Goal: Information Seeking & Learning: Compare options

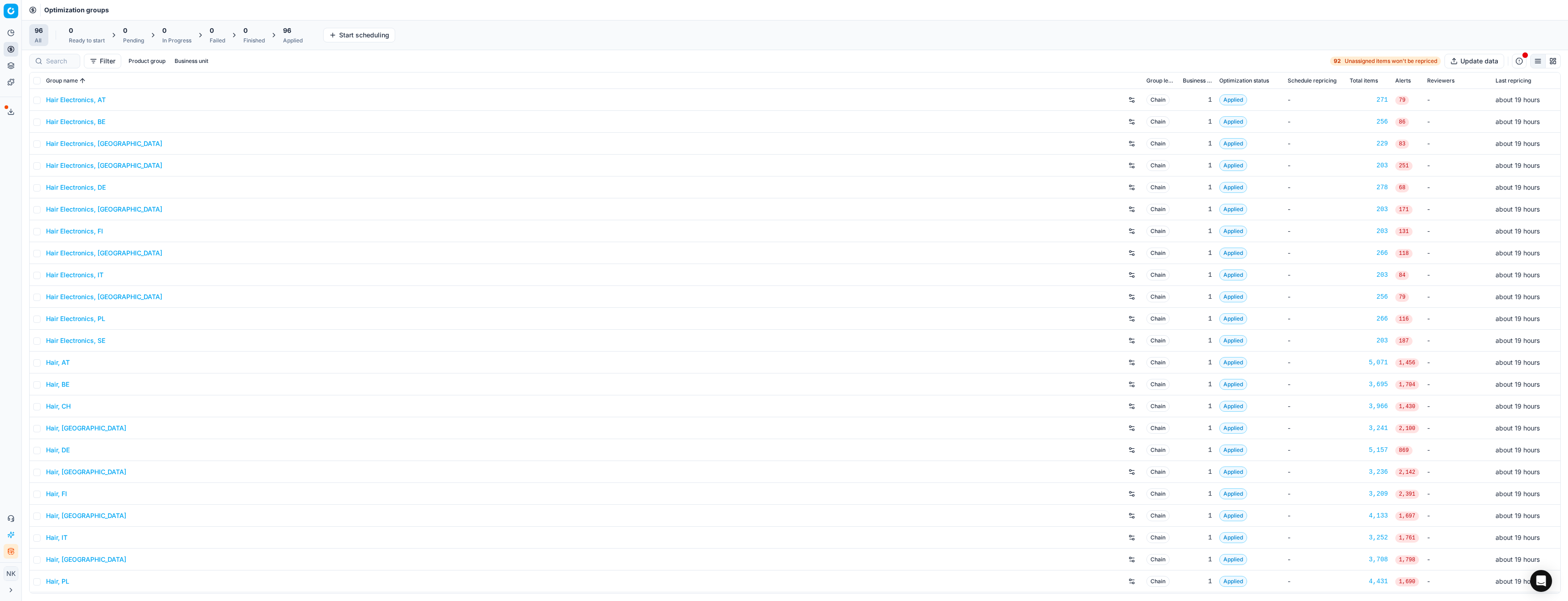
click at [86, 101] on link "Hair Electronics, AT" at bounding box center [76, 100] width 60 height 9
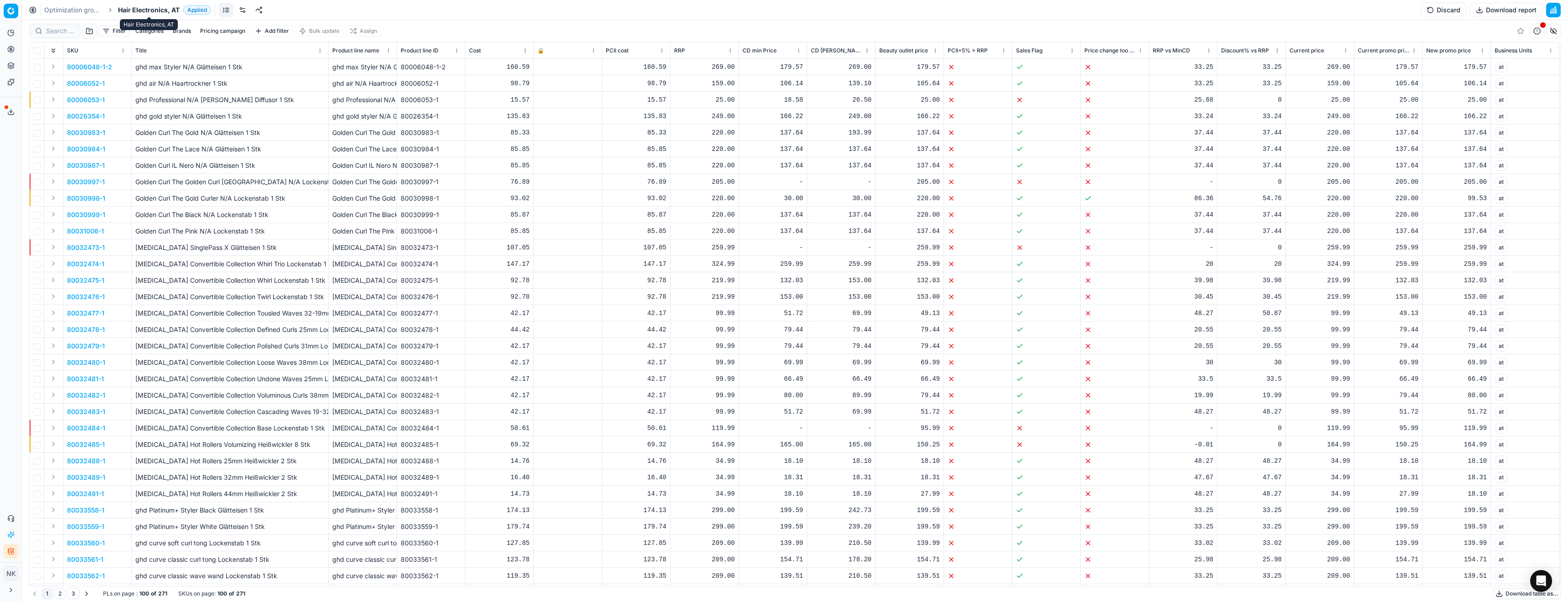
click at [139, 8] on span "Hair Electronics, AT" at bounding box center [149, 10] width 61 height 9
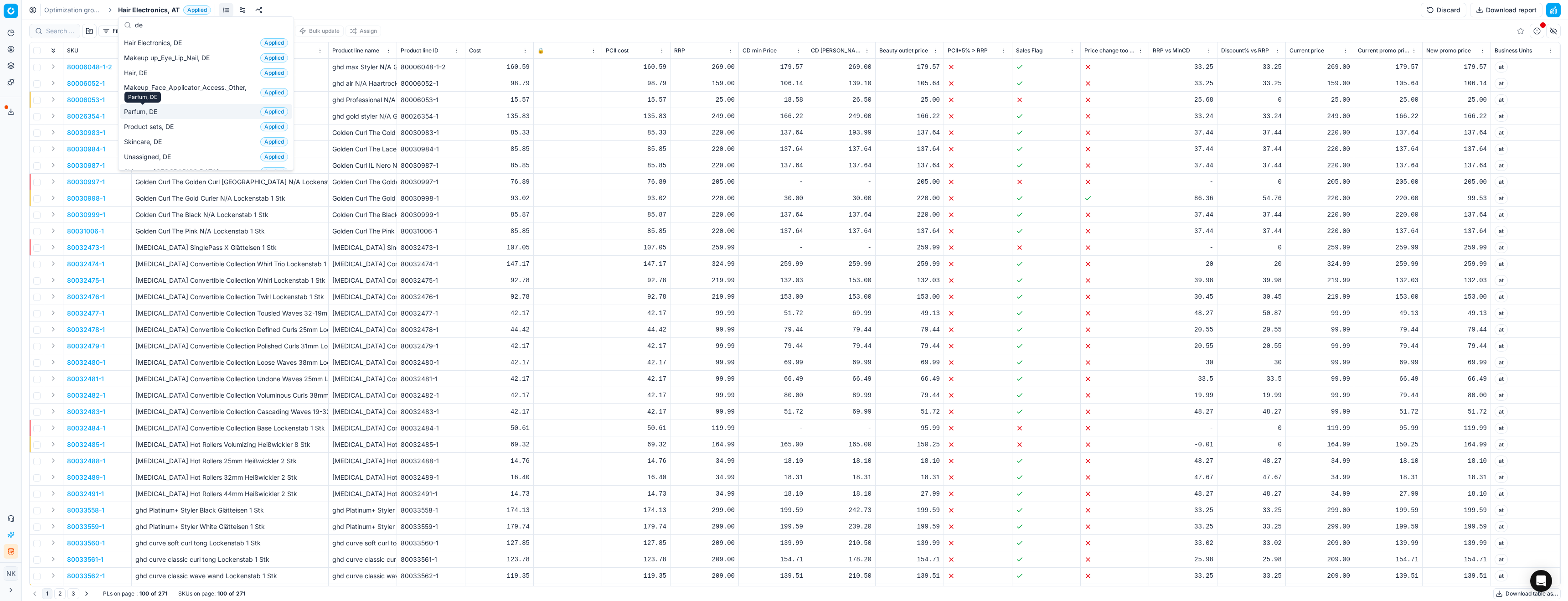
type input "de"
click at [142, 113] on span "Parfum, DE" at bounding box center [142, 111] width 37 height 9
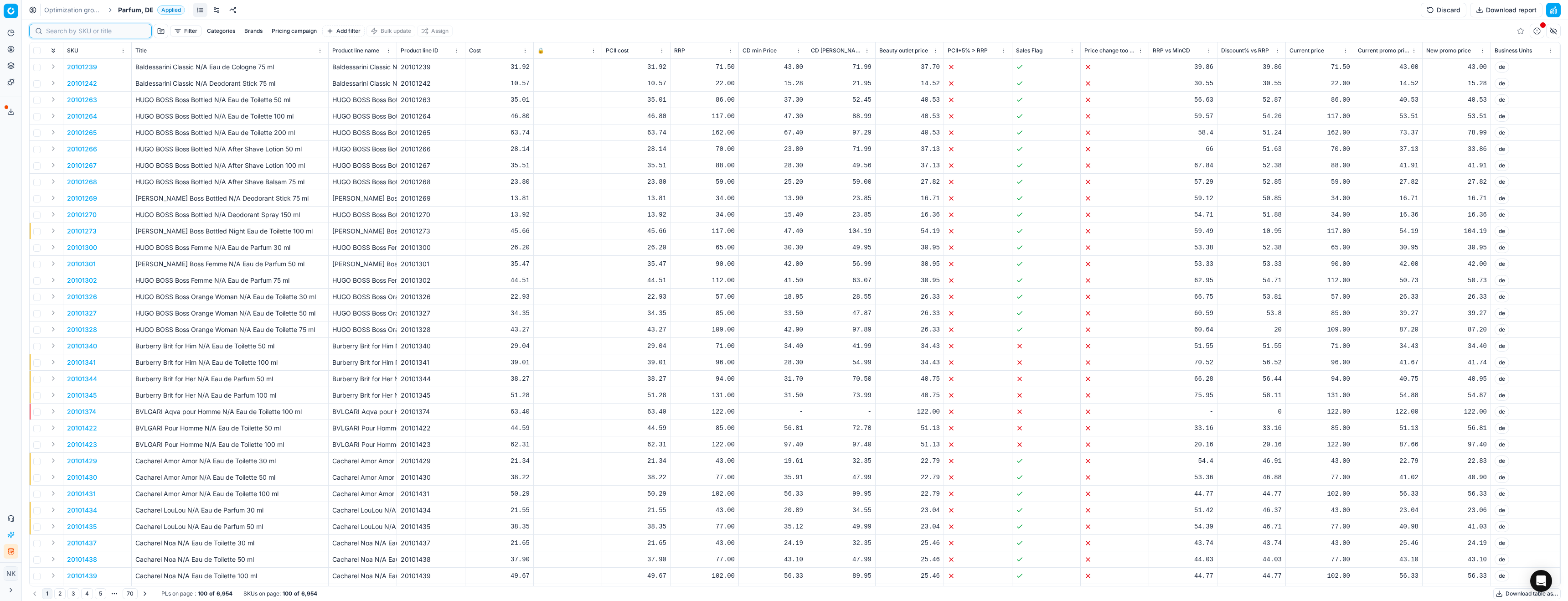
click at [55, 33] on input at bounding box center [96, 30] width 100 height 9
paste input "90015404-0023990"
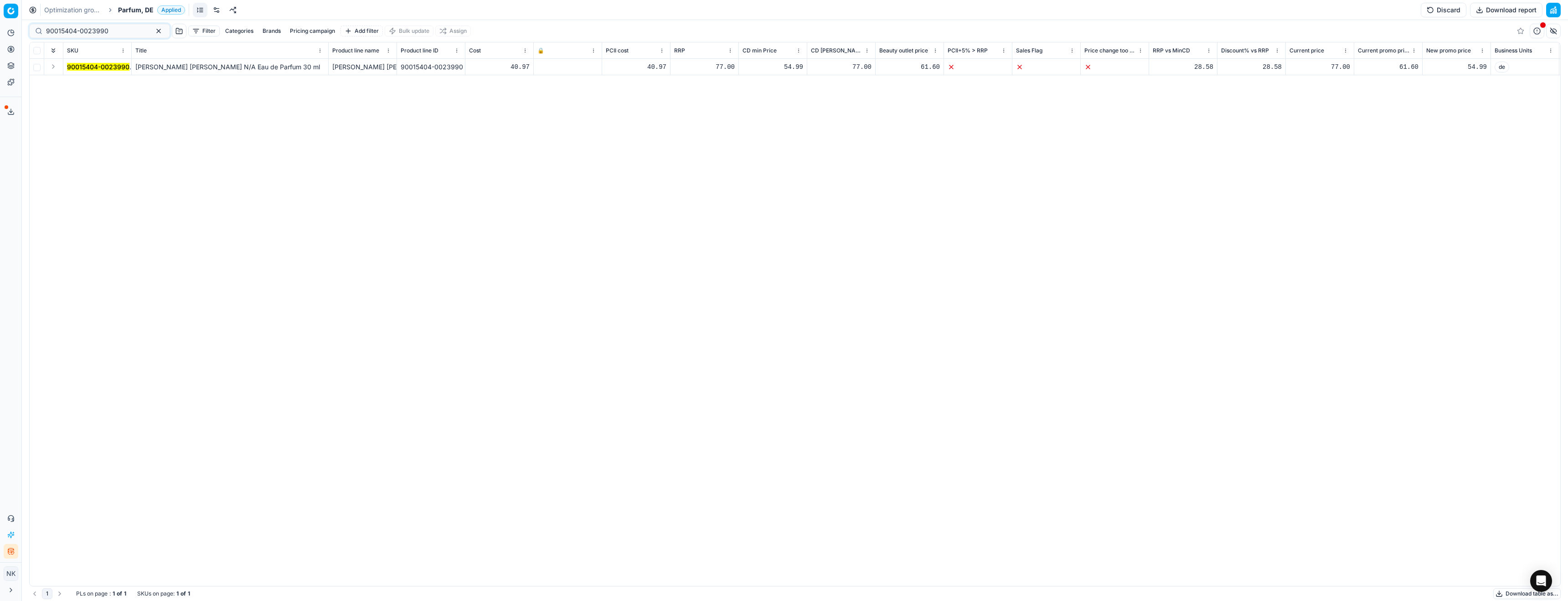
click at [51, 69] on button "Expand" at bounding box center [54, 66] width 11 height 11
click at [92, 80] on mark "90015404-0023990" at bounding box center [98, 83] width 63 height 8
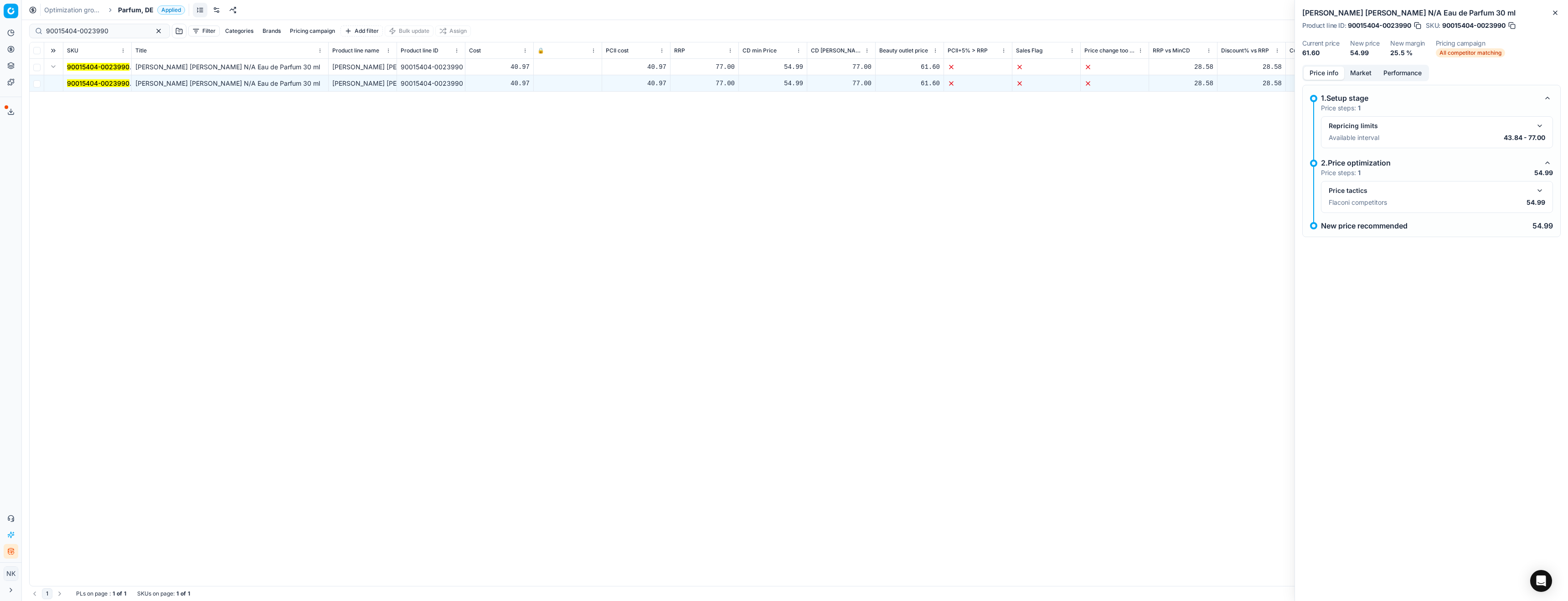
click at [1540, 192] on button "button" at bounding box center [1540, 191] width 11 height 11
click at [1364, 74] on button "Market" at bounding box center [1360, 73] width 33 height 13
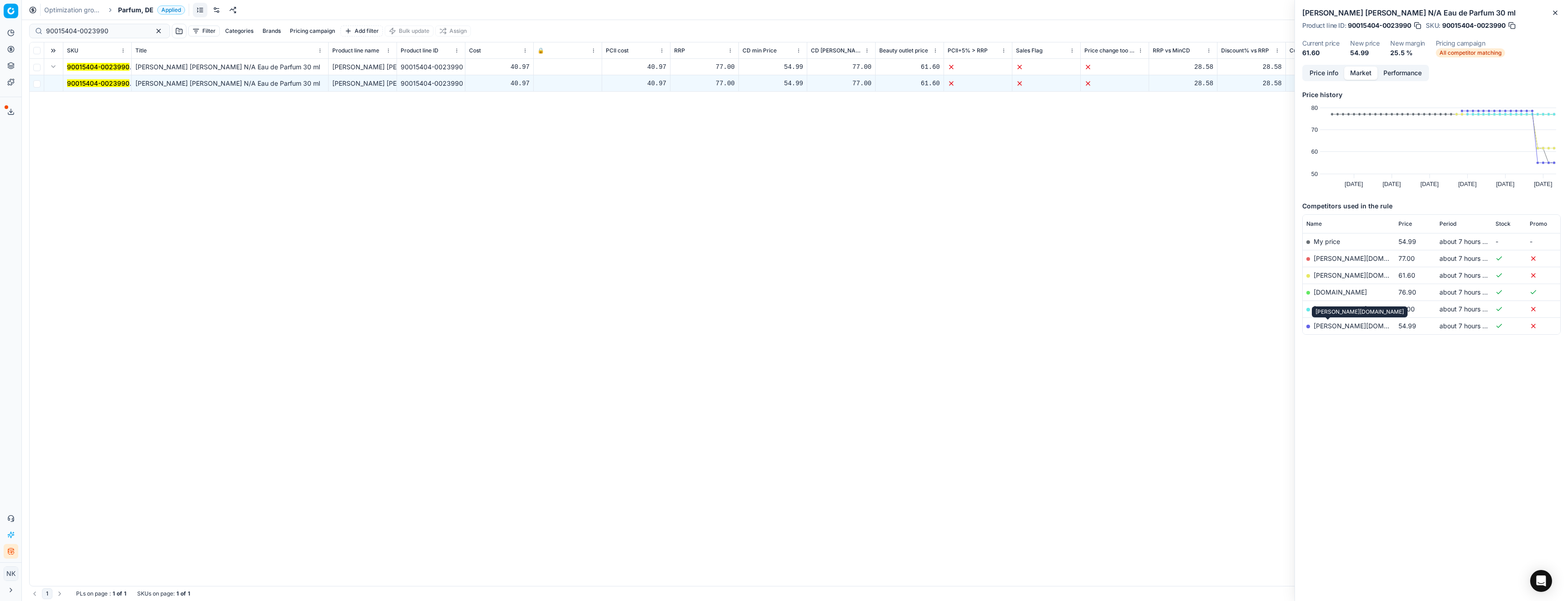
click at [1324, 327] on link "[PERSON_NAME][DOMAIN_NAME]" at bounding box center [1367, 326] width 106 height 8
click at [105, 28] on input "90015404-0023990" at bounding box center [96, 30] width 100 height 9
click at [1326, 325] on link "[PERSON_NAME][DOMAIN_NAME]" at bounding box center [1367, 326] width 106 height 8
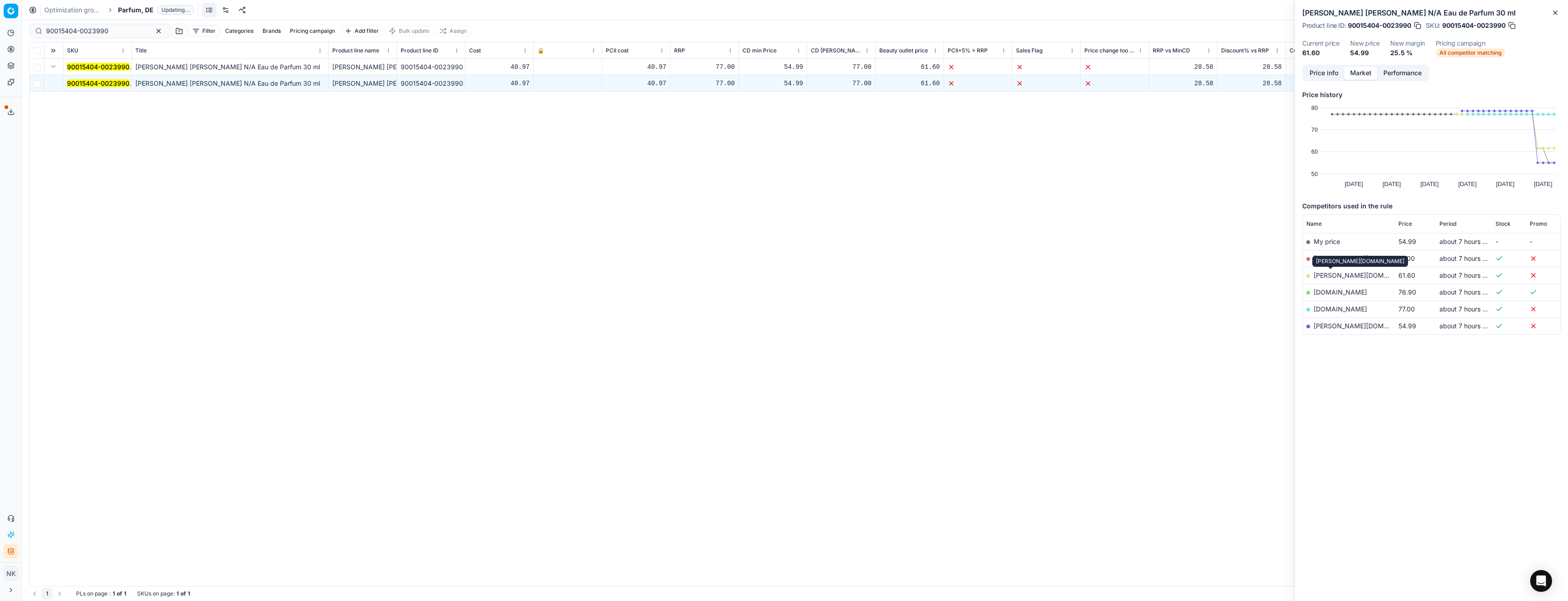
click at [1321, 273] on link "[PERSON_NAME][DOMAIN_NAME]" at bounding box center [1367, 275] width 106 height 8
click at [111, 33] on input "90015404-0023990" at bounding box center [96, 30] width 100 height 9
paste input "2"
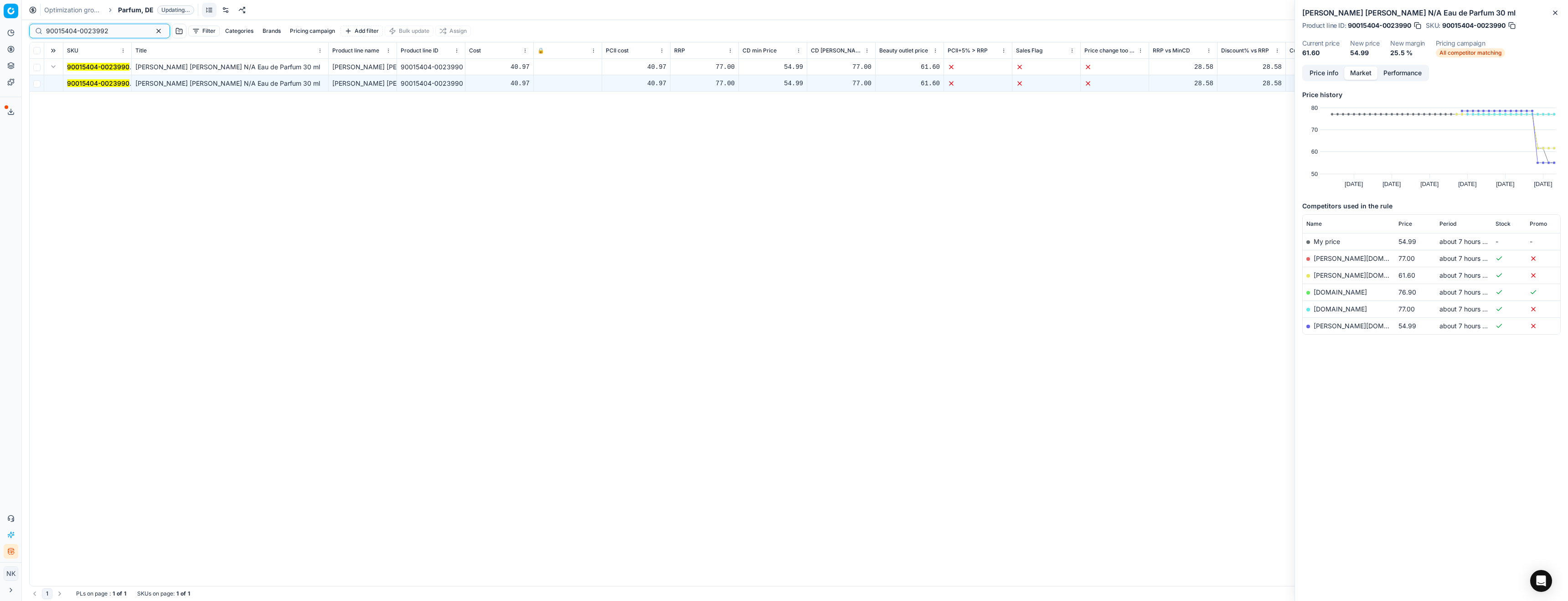
type input "90015404-0023992"
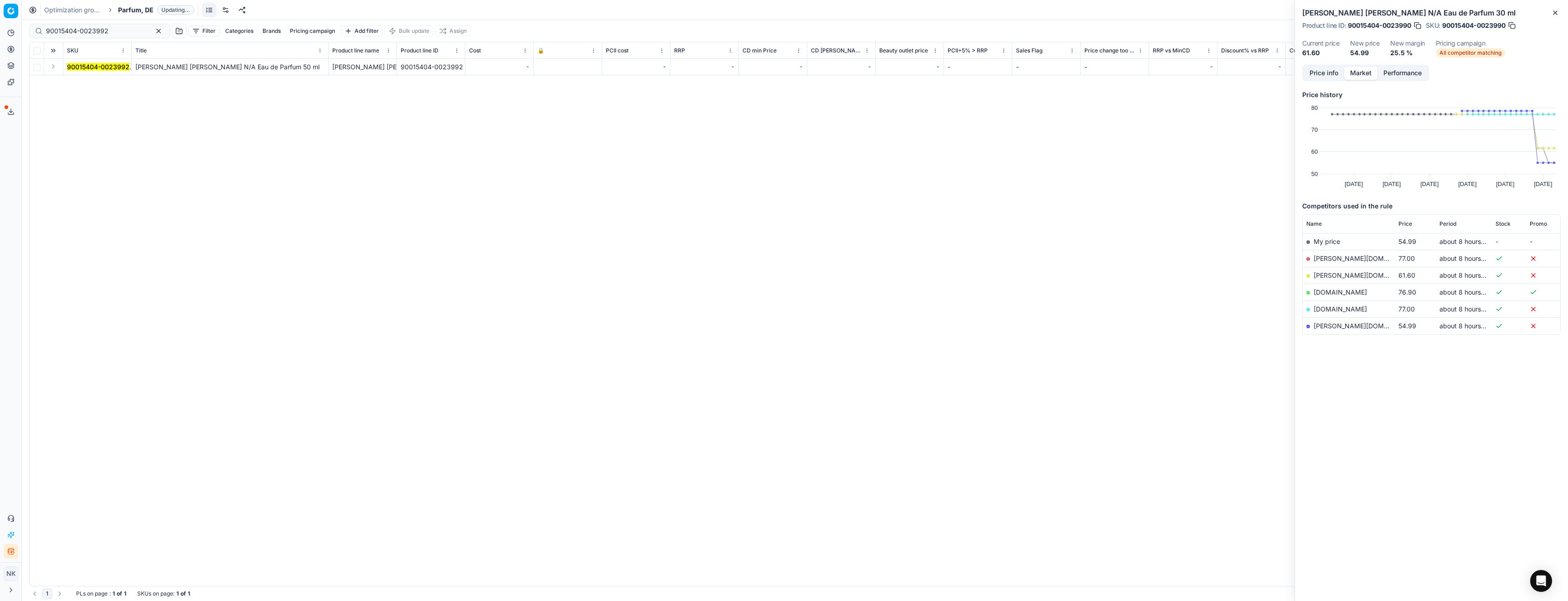
click at [53, 68] on button "Expand" at bounding box center [54, 66] width 11 height 11
click at [77, 86] on mark "90015404-0023992" at bounding box center [98, 83] width 63 height 8
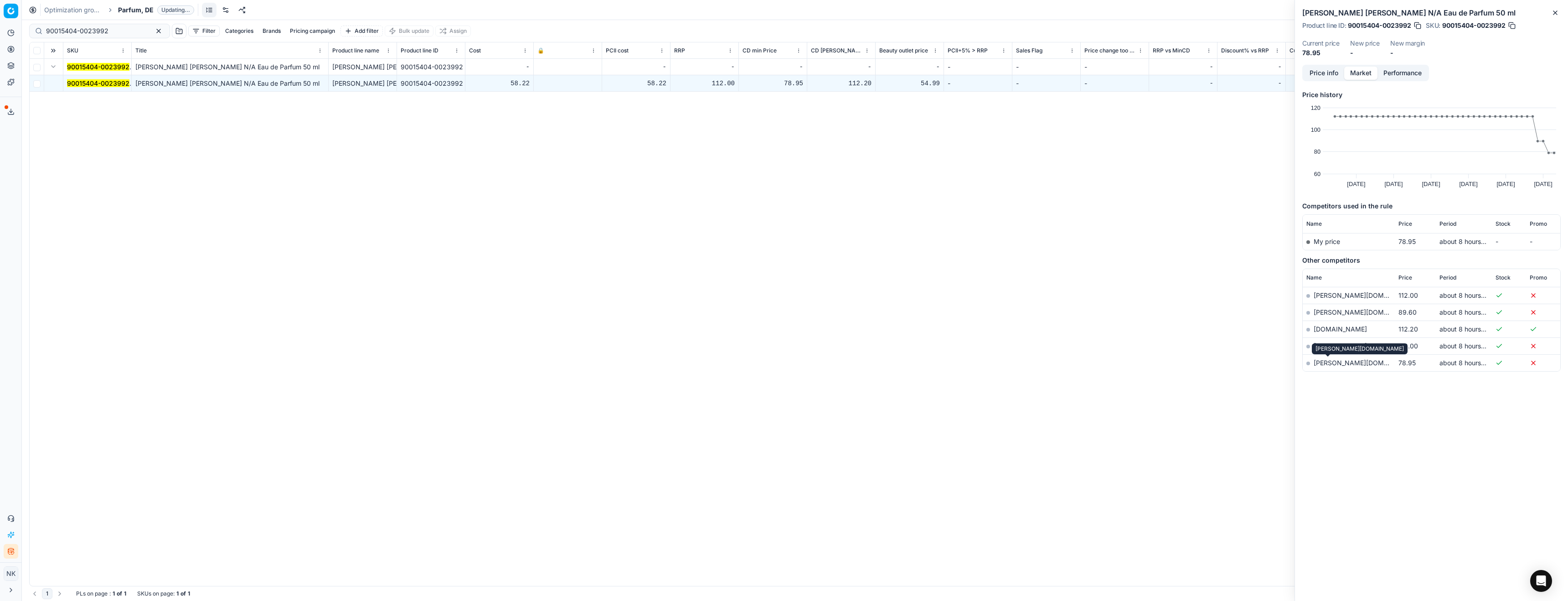
click at [1325, 364] on link "[PERSON_NAME][DOMAIN_NAME]" at bounding box center [1367, 362] width 106 height 8
click at [1328, 313] on link "[PERSON_NAME][DOMAIN_NAME]" at bounding box center [1367, 312] width 106 height 8
click at [113, 28] on input "90015404-0023992" at bounding box center [96, 30] width 100 height 9
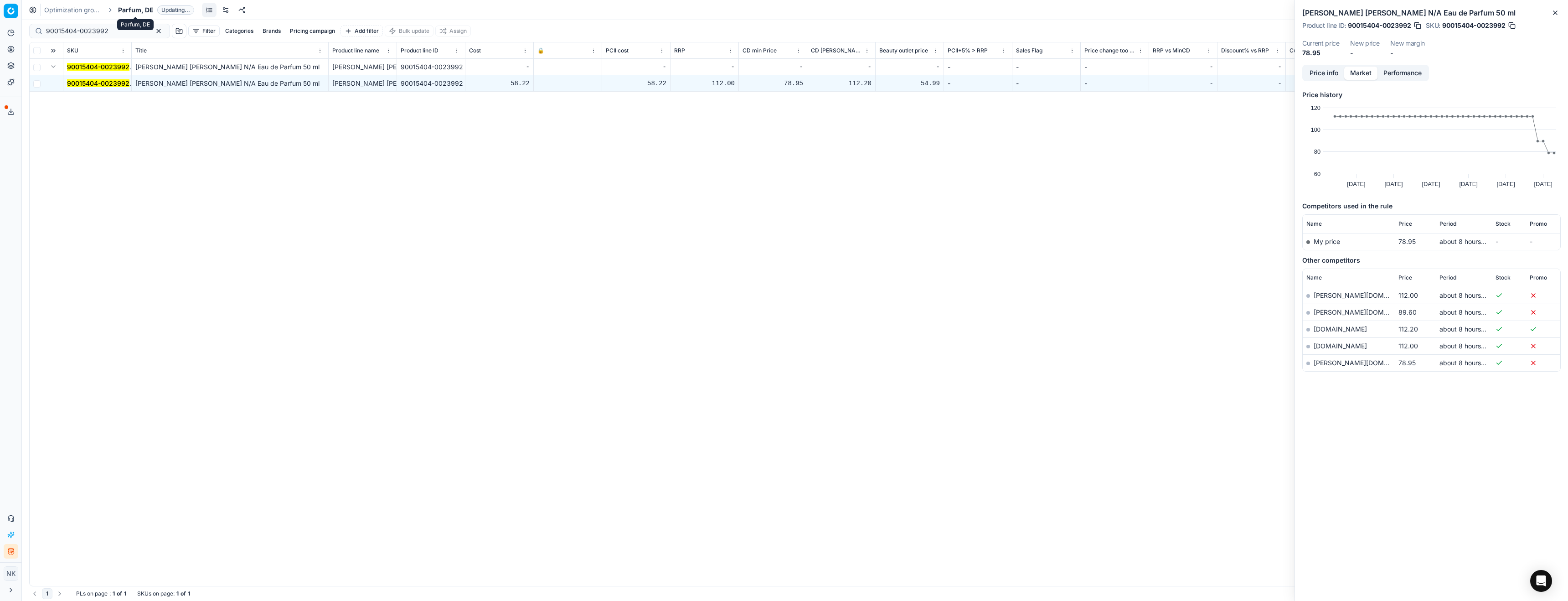
click at [133, 9] on span "Parfum, DE" at bounding box center [136, 10] width 35 height 9
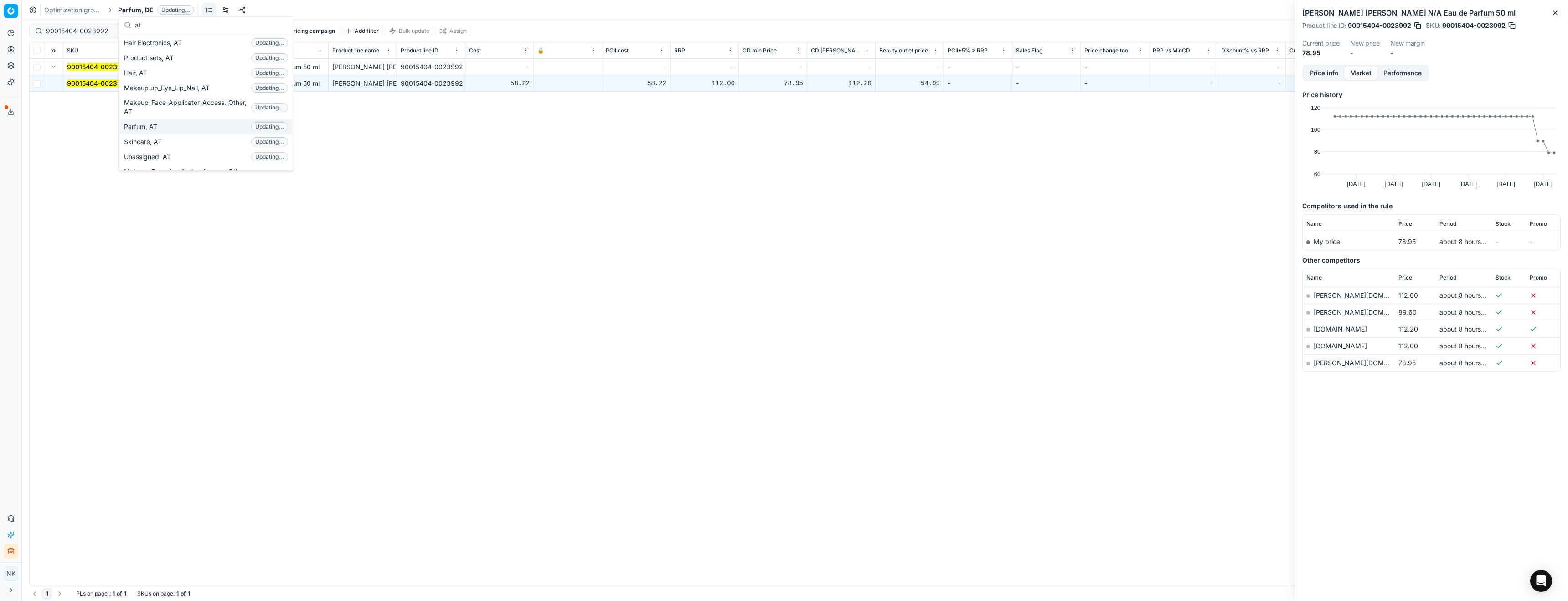
type input "at"
click at [139, 127] on span "Parfum, AT" at bounding box center [142, 127] width 37 height 9
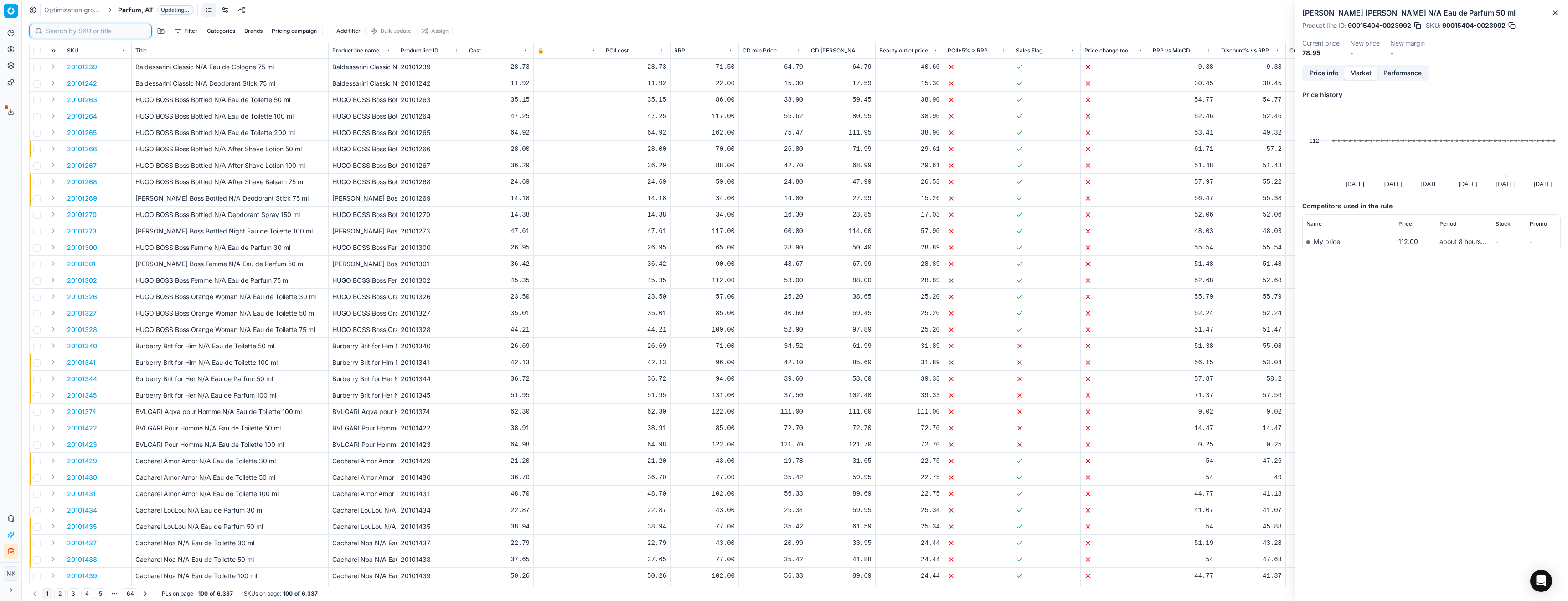
click at [51, 32] on input at bounding box center [96, 30] width 100 height 9
paste input "80029104-200"
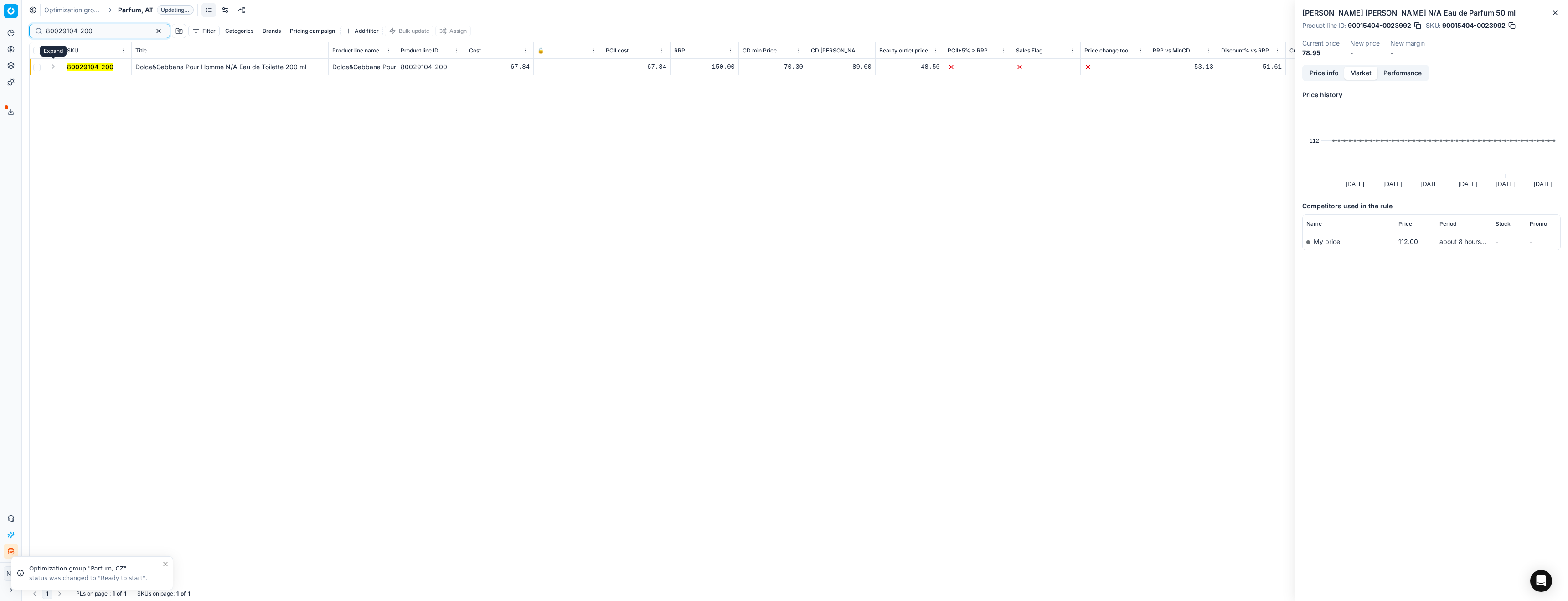
type input "80029104-200"
click at [52, 68] on button "Expand" at bounding box center [54, 66] width 11 height 11
click at [83, 81] on mark "80029104-200" at bounding box center [90, 83] width 46 height 8
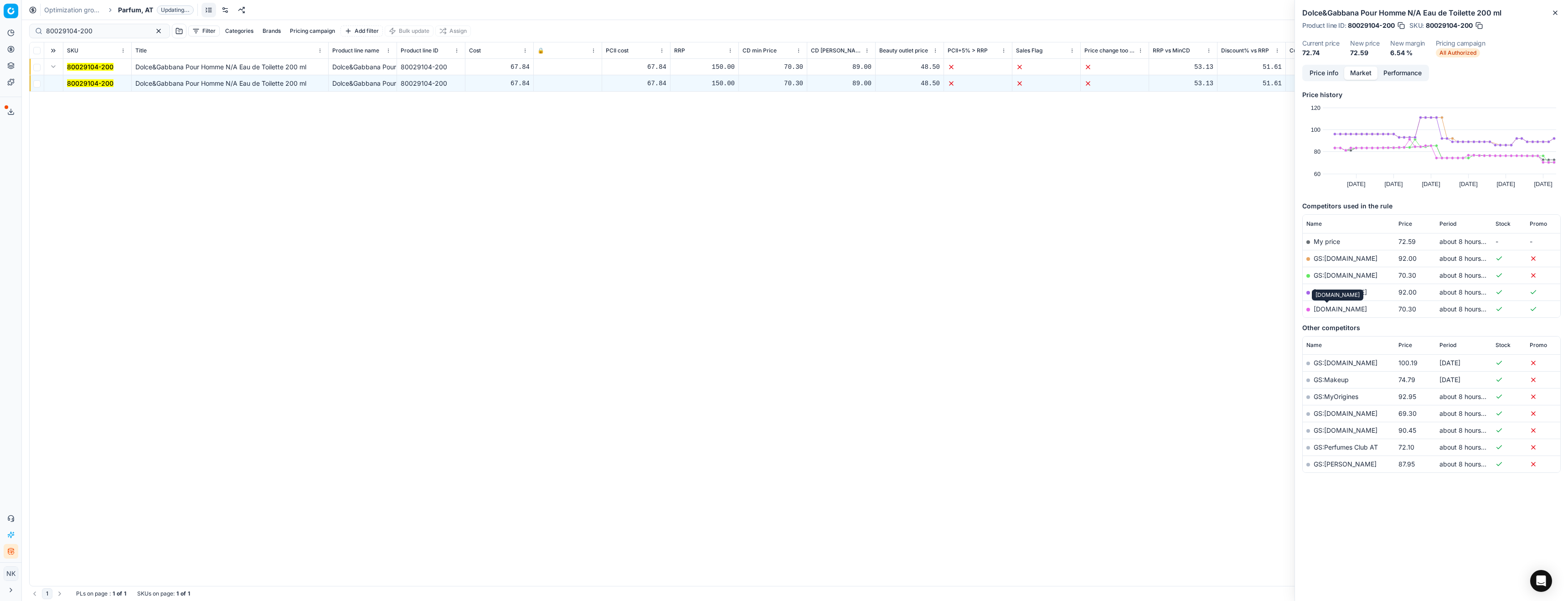
click at [1327, 309] on link "[DOMAIN_NAME]" at bounding box center [1340, 309] width 54 height 8
click at [130, 12] on span "Parfum, AT" at bounding box center [136, 10] width 35 height 9
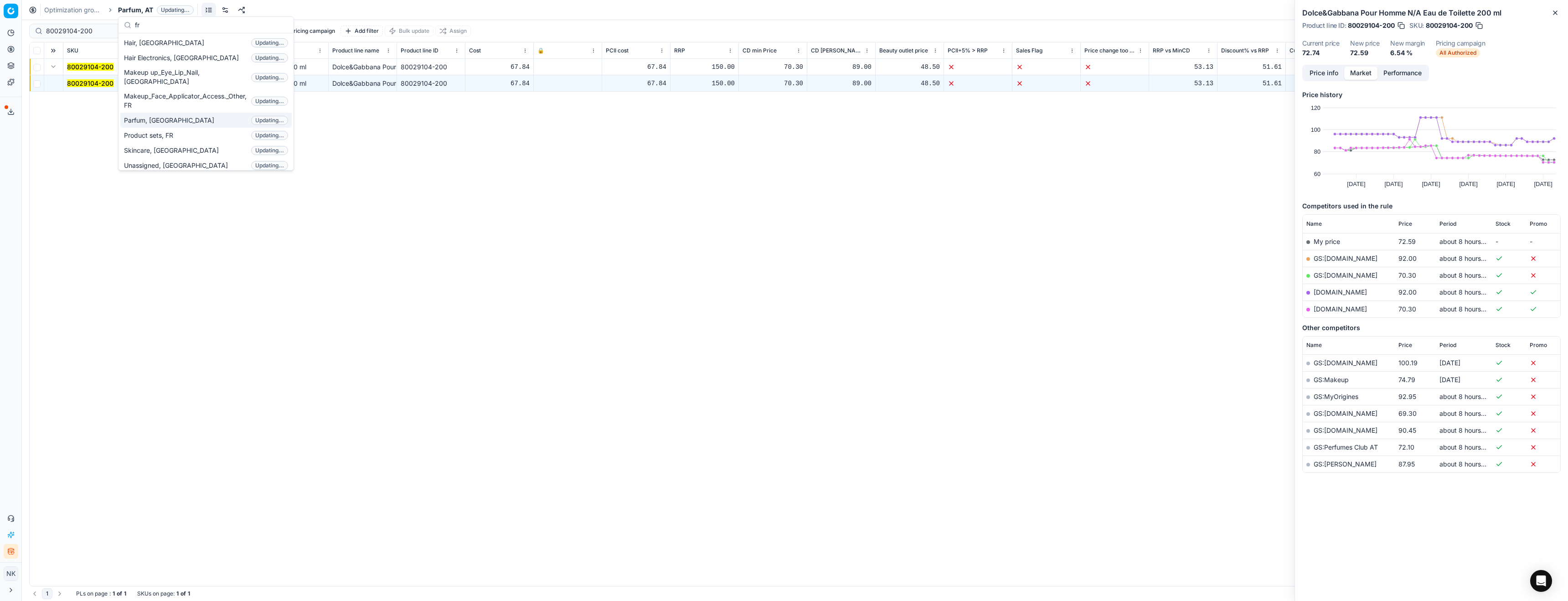
type input "fr"
click at [151, 116] on span "Parfum, [GEOGRAPHIC_DATA]" at bounding box center [171, 120] width 94 height 9
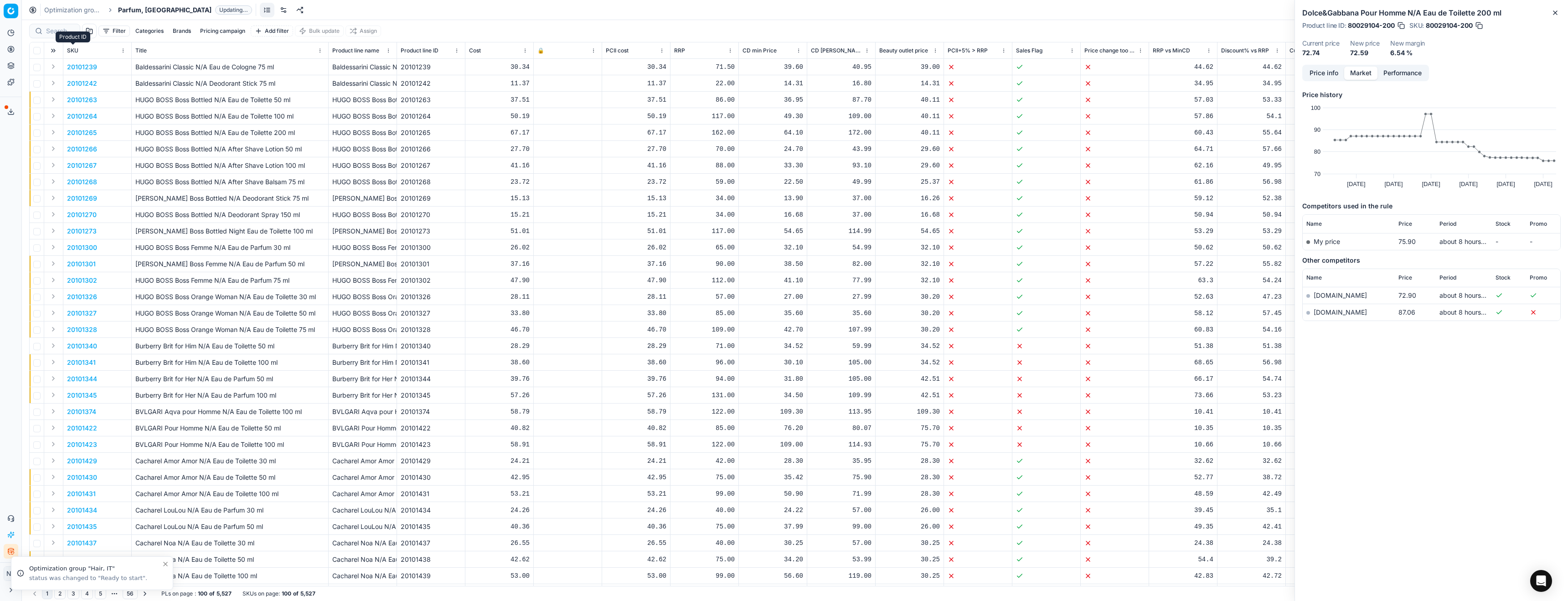
click at [60, 32] on div "Product ID" at bounding box center [72, 37] width 35 height 11
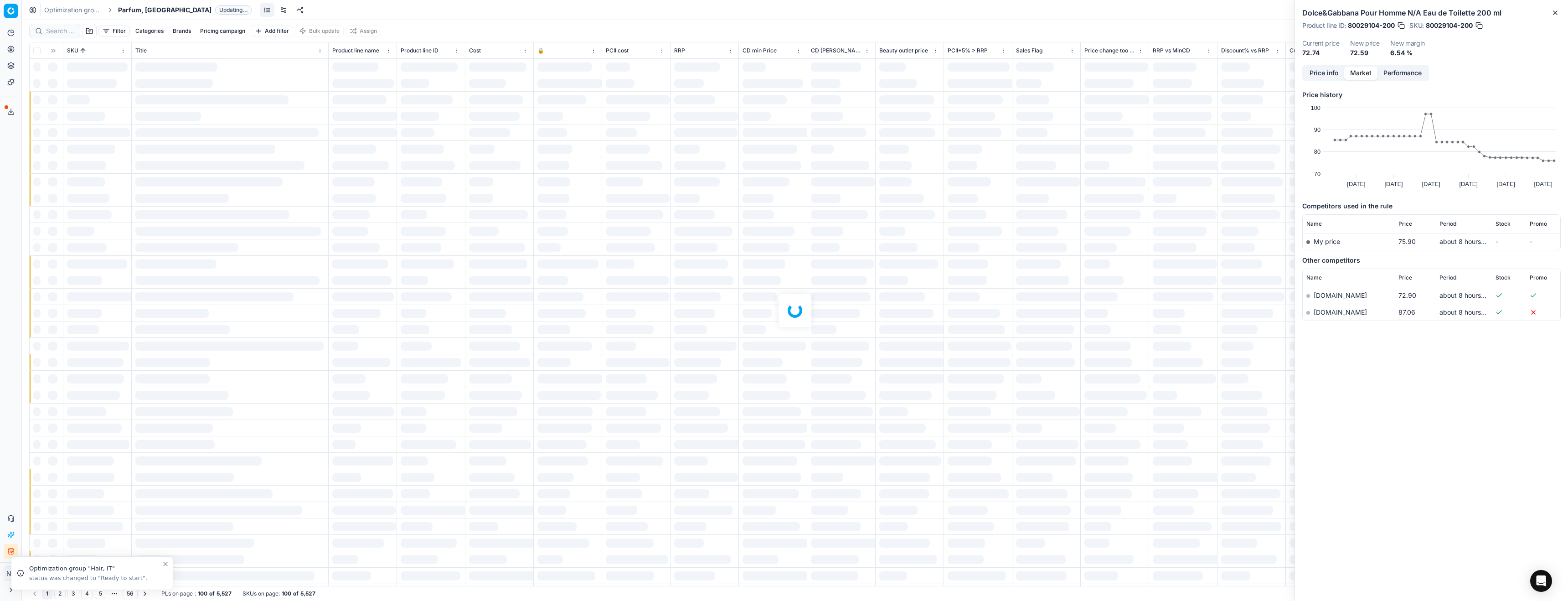
click at [54, 30] on div at bounding box center [795, 311] width 1546 height 581
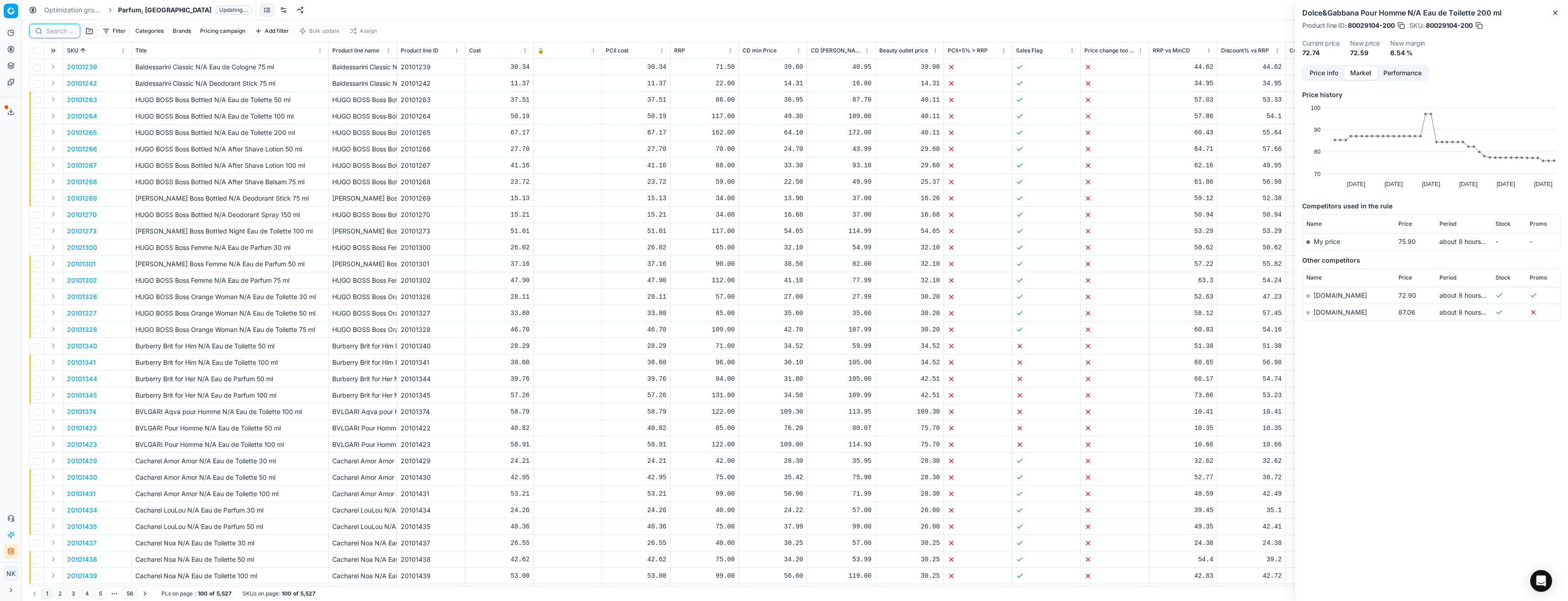
click at [57, 32] on input at bounding box center [60, 30] width 28 height 9
paste input "80052964-50"
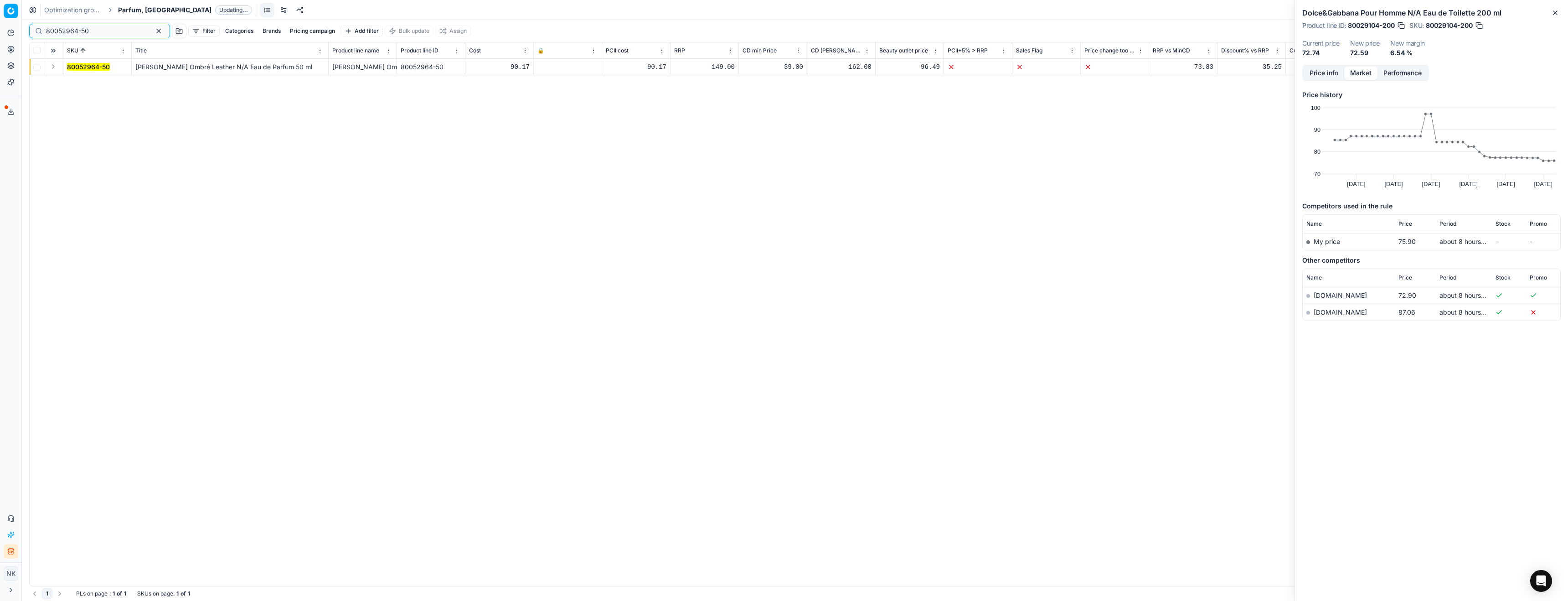
type input "80052964-50"
click at [50, 67] on button "Expand" at bounding box center [54, 66] width 11 height 11
click at [85, 83] on mark "80052964-50" at bounding box center [88, 83] width 43 height 8
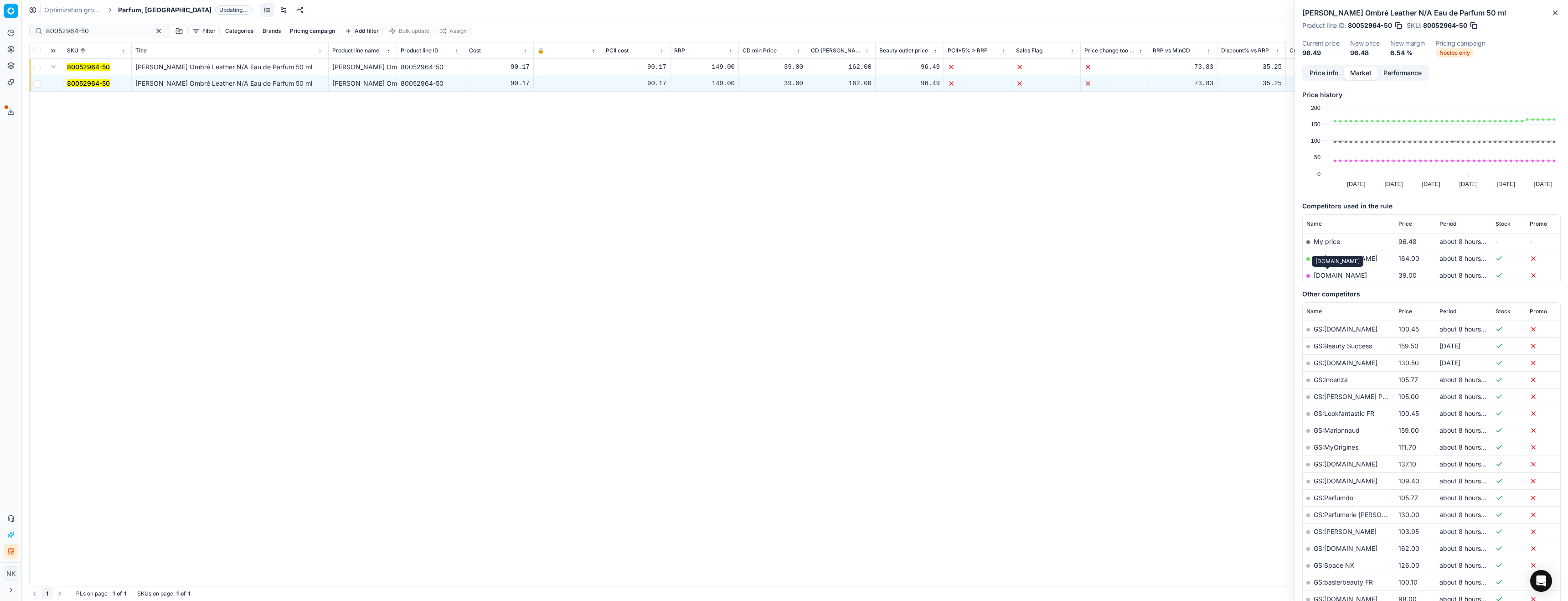
click at [1323, 275] on link "[DOMAIN_NAME]" at bounding box center [1340, 275] width 54 height 8
click at [97, 29] on input "80052964-50" at bounding box center [96, 30] width 100 height 9
click at [130, 9] on span "Parfum, [GEOGRAPHIC_DATA]" at bounding box center [165, 10] width 94 height 9
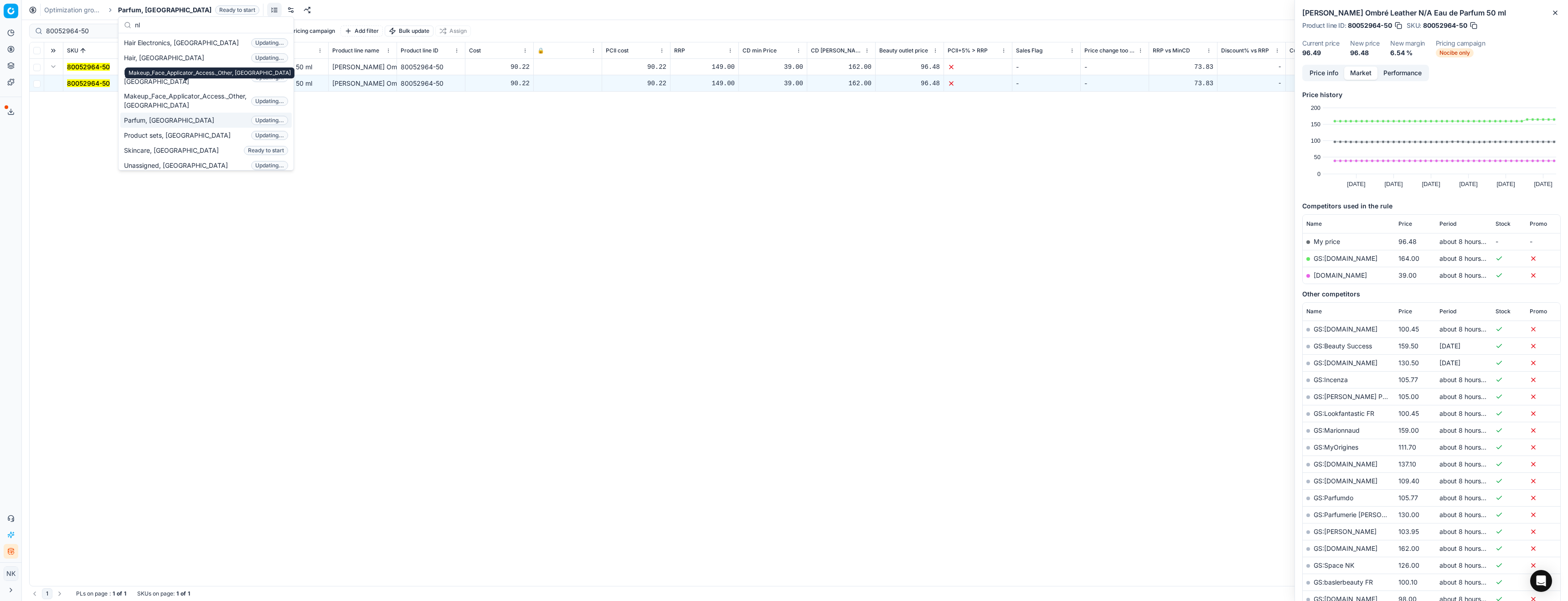
type input "nl"
click at [139, 116] on span "Parfum, [GEOGRAPHIC_DATA]" at bounding box center [171, 120] width 94 height 9
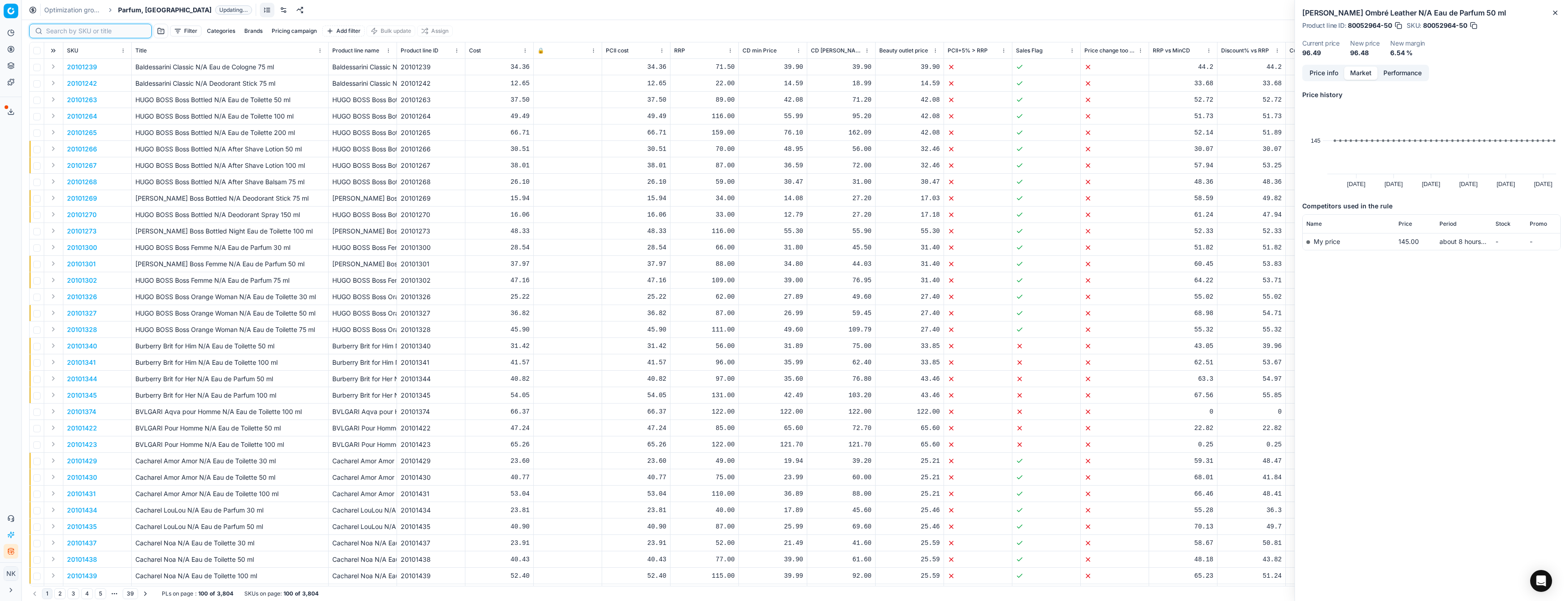
click at [57, 32] on input at bounding box center [96, 30] width 100 height 9
paste input "90013445-0021191"
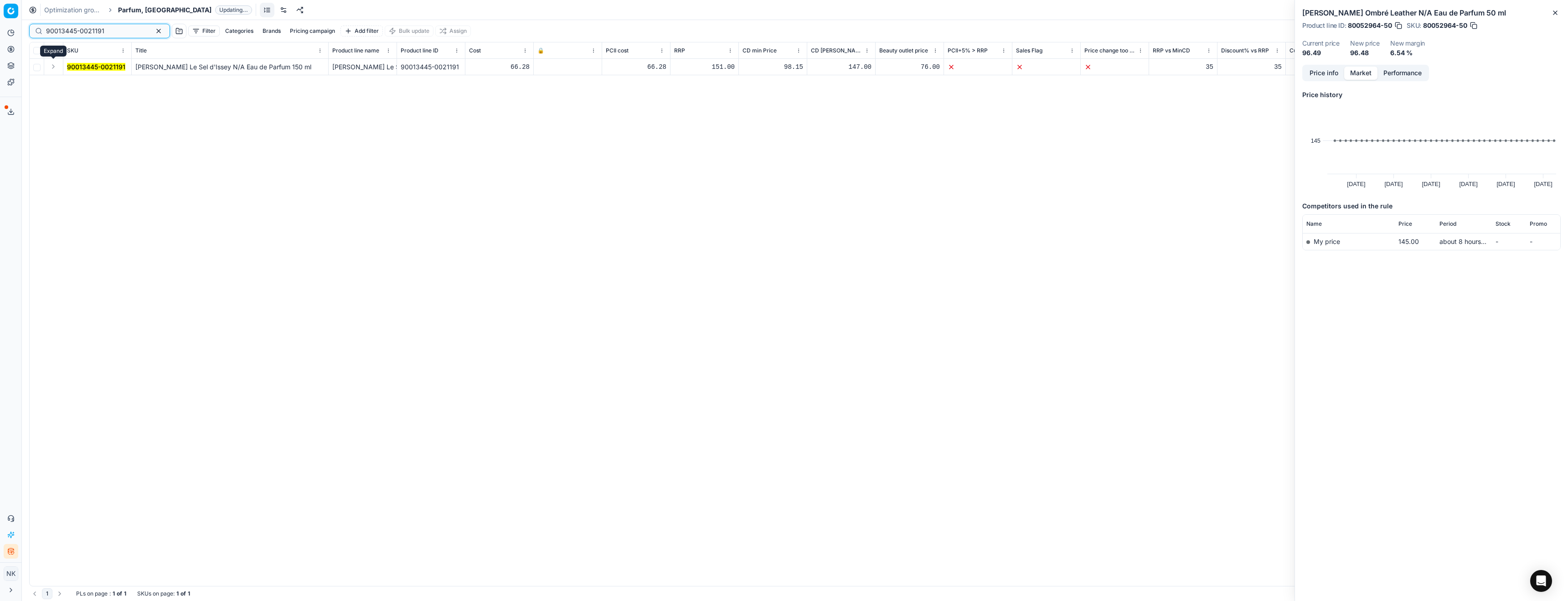
type input "90013445-0021191"
click at [52, 68] on button "Expand" at bounding box center [54, 66] width 11 height 11
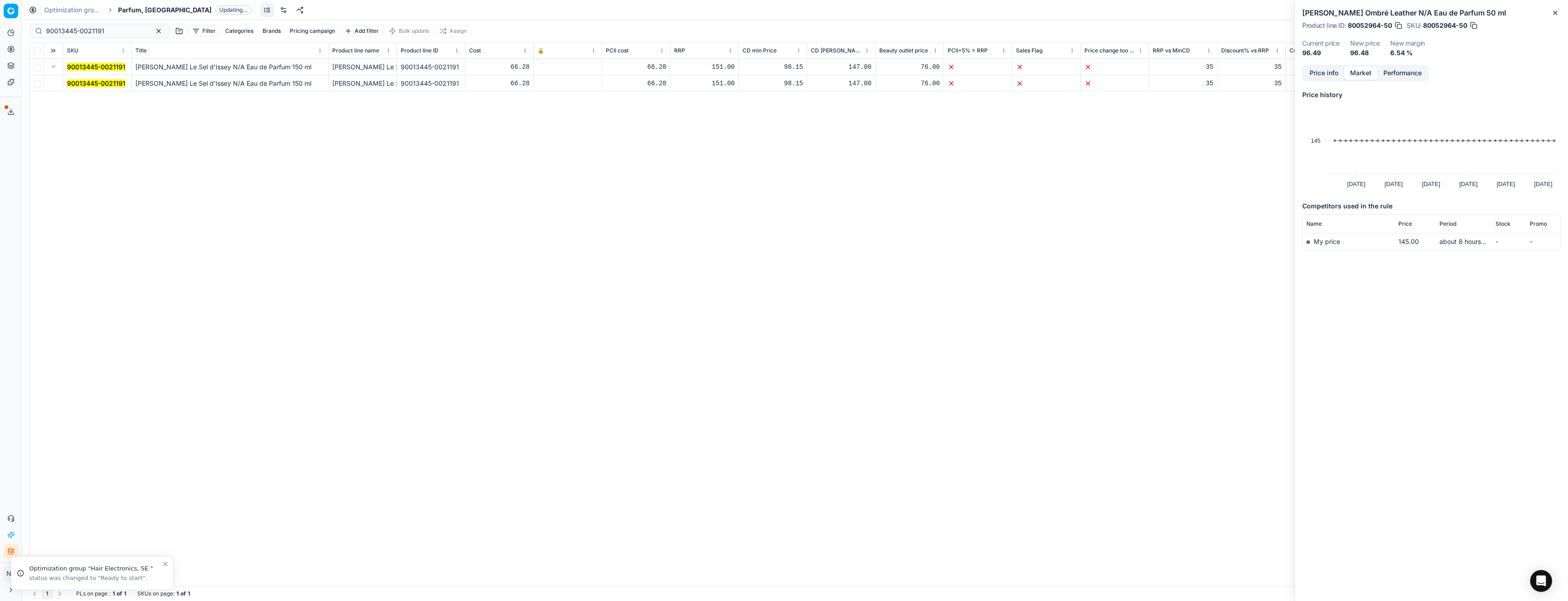
click at [94, 84] on mark "90013445-0021191" at bounding box center [96, 83] width 58 height 8
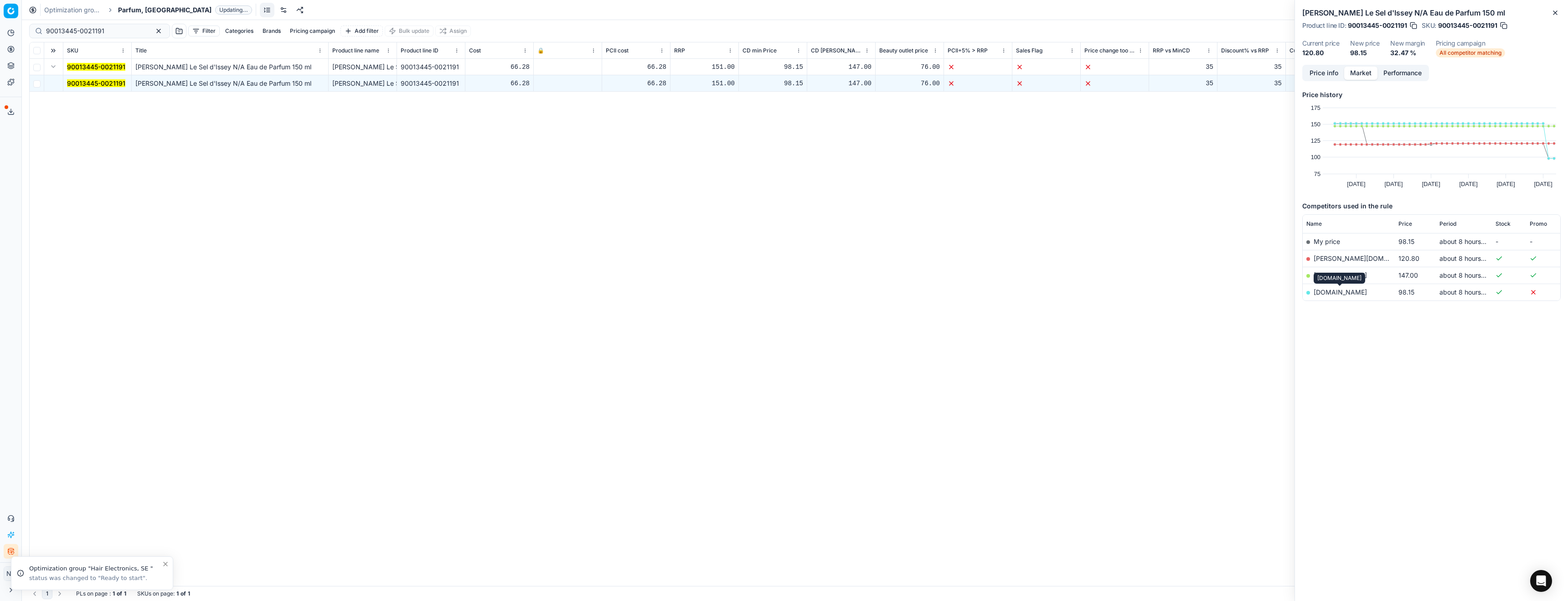
click at [1326, 293] on link "[DOMAIN_NAME]" at bounding box center [1340, 292] width 54 height 8
click at [132, 10] on span "Parfum, [GEOGRAPHIC_DATA]" at bounding box center [165, 10] width 94 height 9
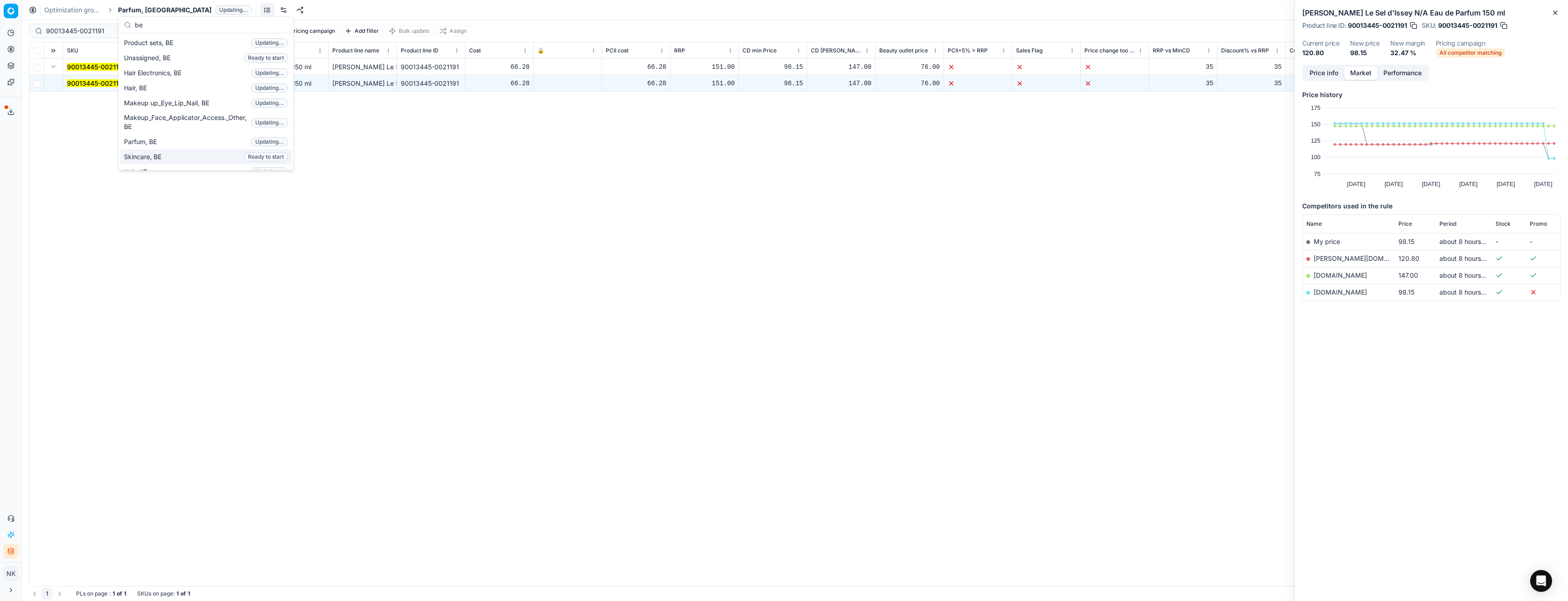
type input "be"
click at [148, 159] on span "Skincare, BE" at bounding box center [144, 156] width 41 height 9
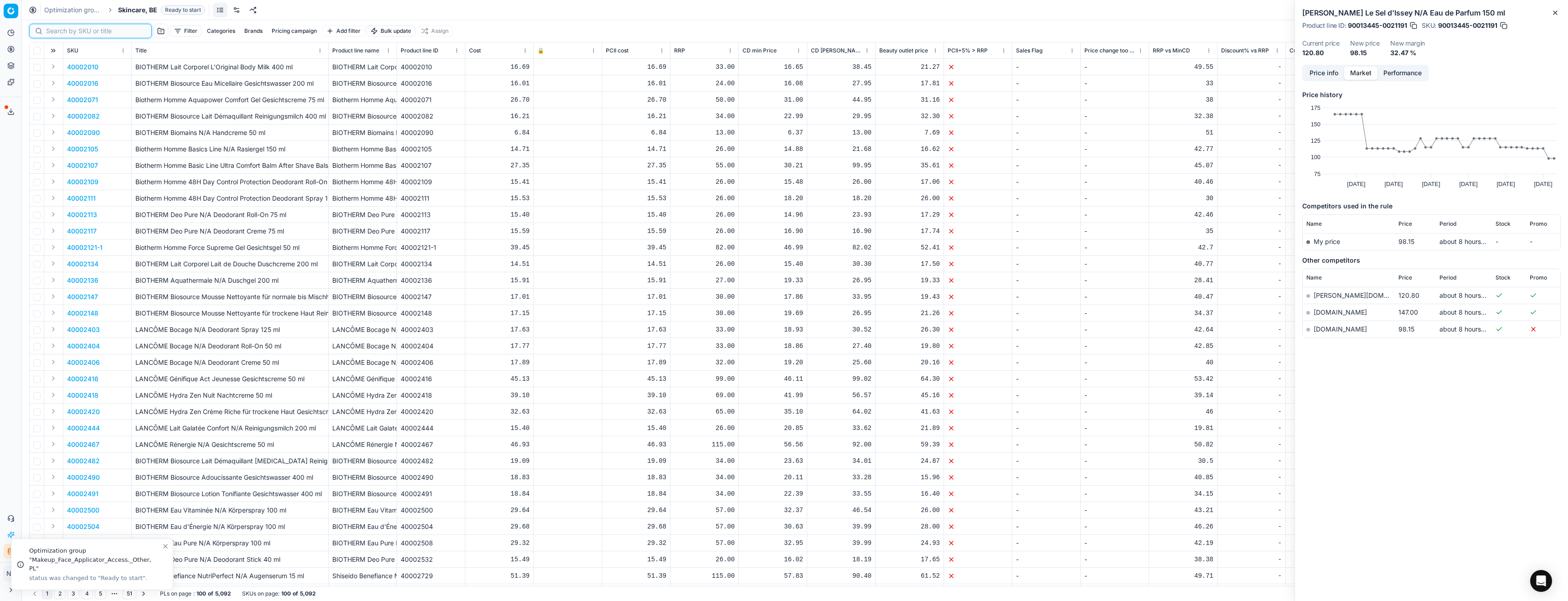
click at [59, 33] on input at bounding box center [96, 30] width 100 height 9
paste input "90011139-0017646"
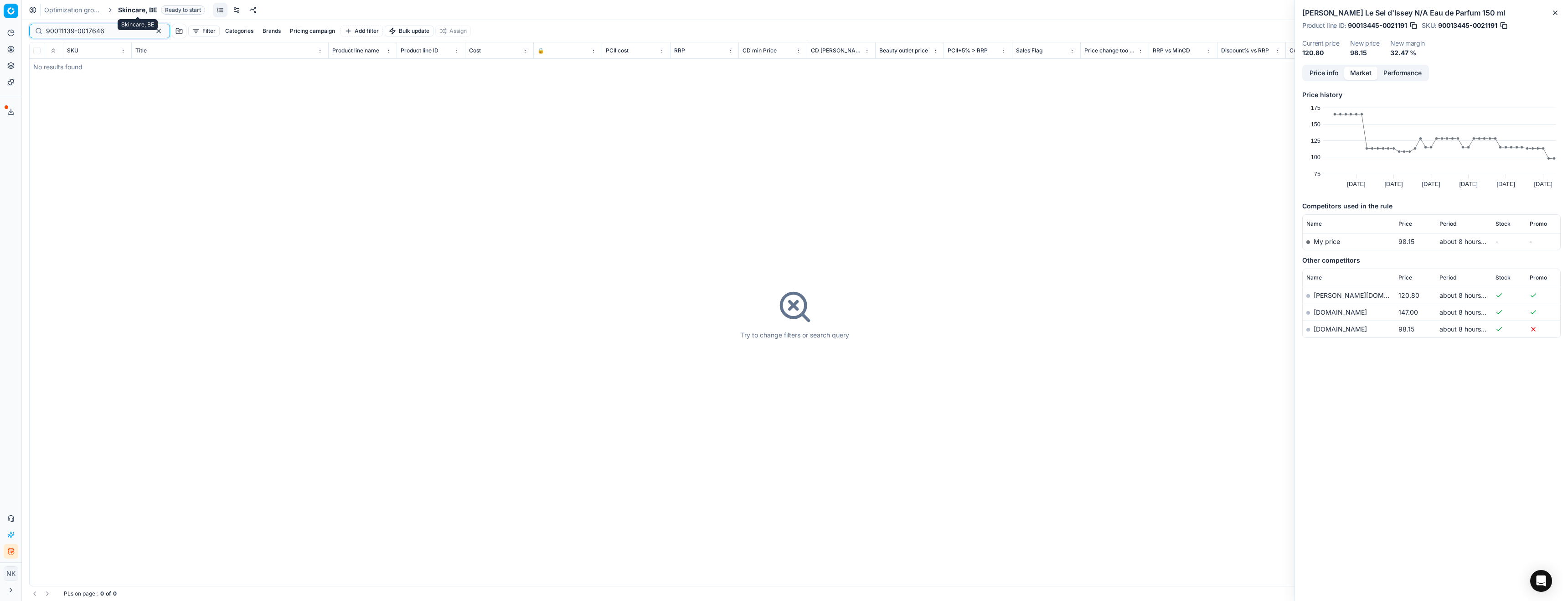
type input "90011139-0017646"
click at [134, 10] on span "Skincare, BE" at bounding box center [138, 10] width 39 height 9
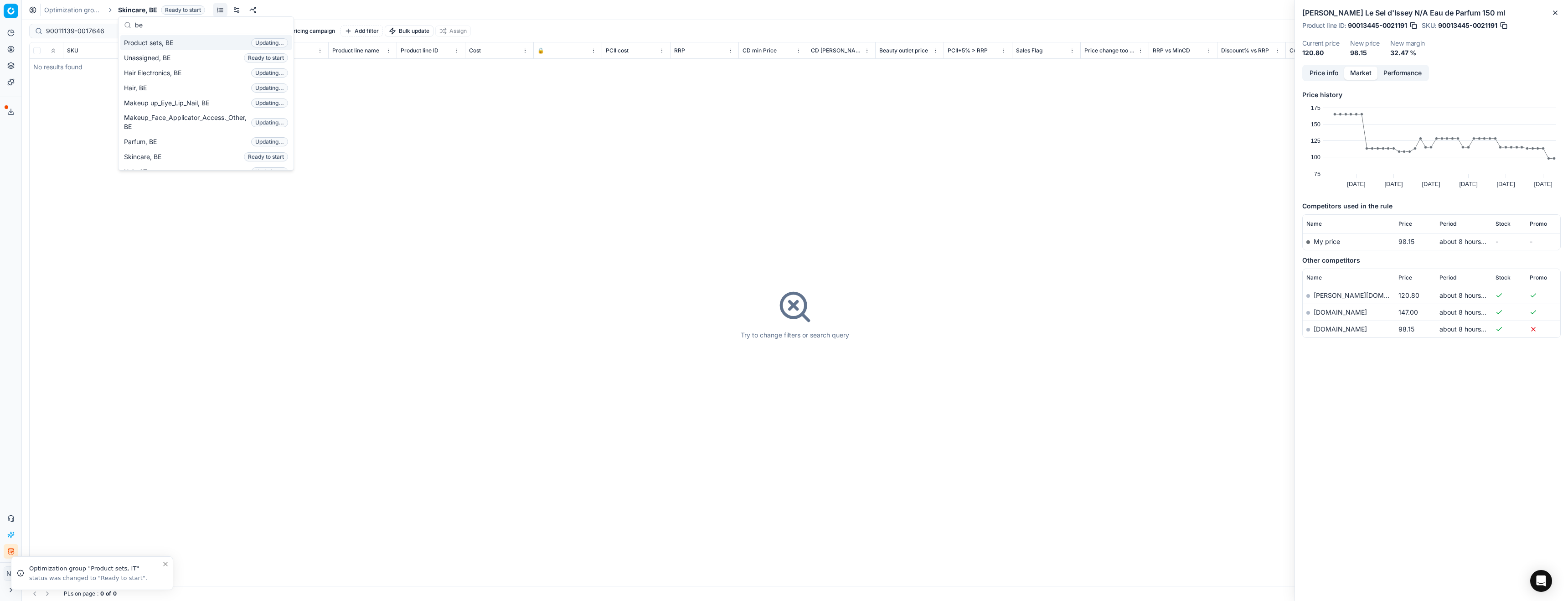
type input "be"
click at [162, 38] on span "Product sets, BE" at bounding box center [150, 43] width 53 height 9
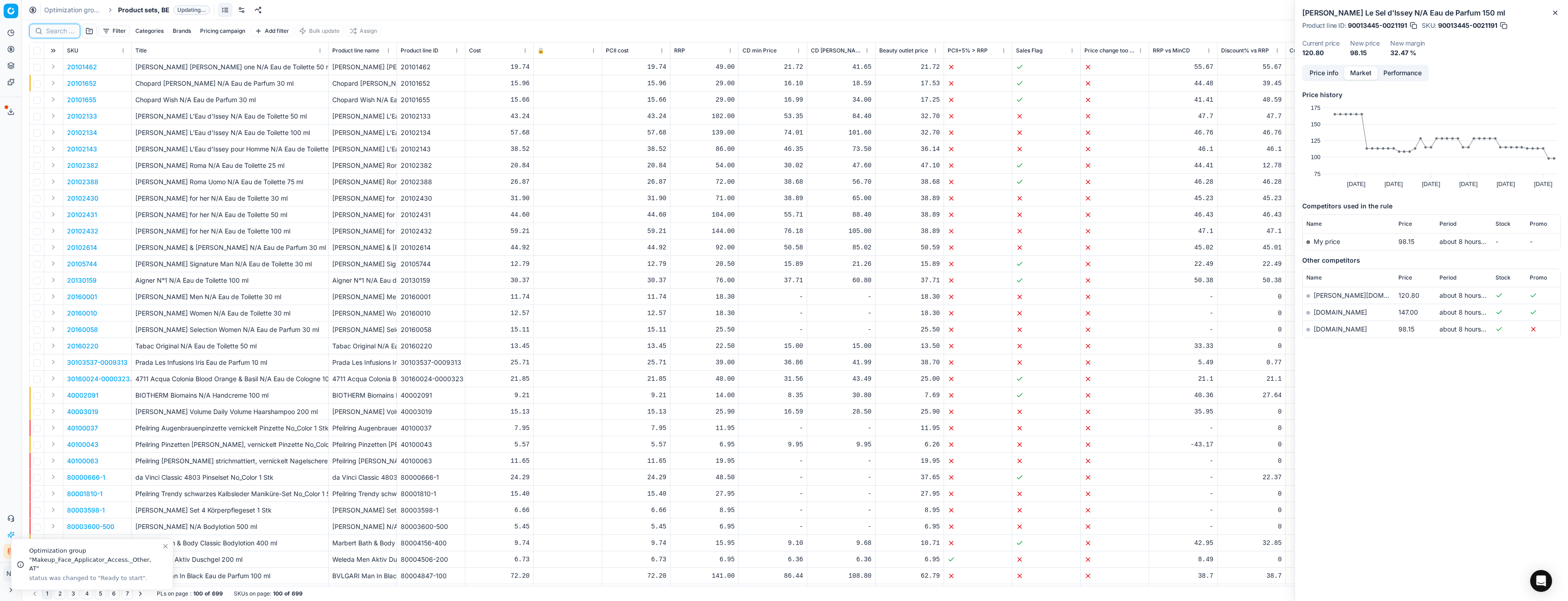
click at [55, 33] on input at bounding box center [60, 30] width 28 height 9
paste input "90011139-0017646"
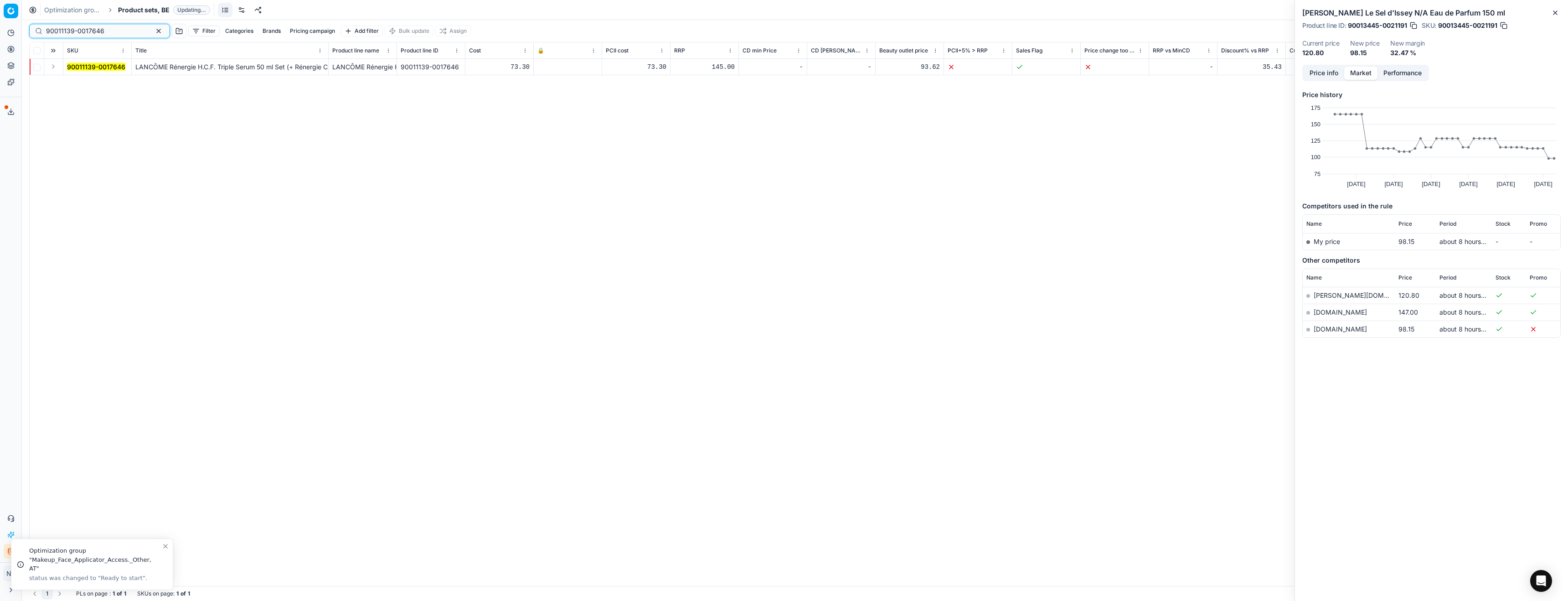
type input "90011139-0017646"
click at [54, 66] on button "Expand" at bounding box center [54, 66] width 11 height 11
click at [83, 81] on mark "90011139-0017646" at bounding box center [96, 83] width 58 height 8
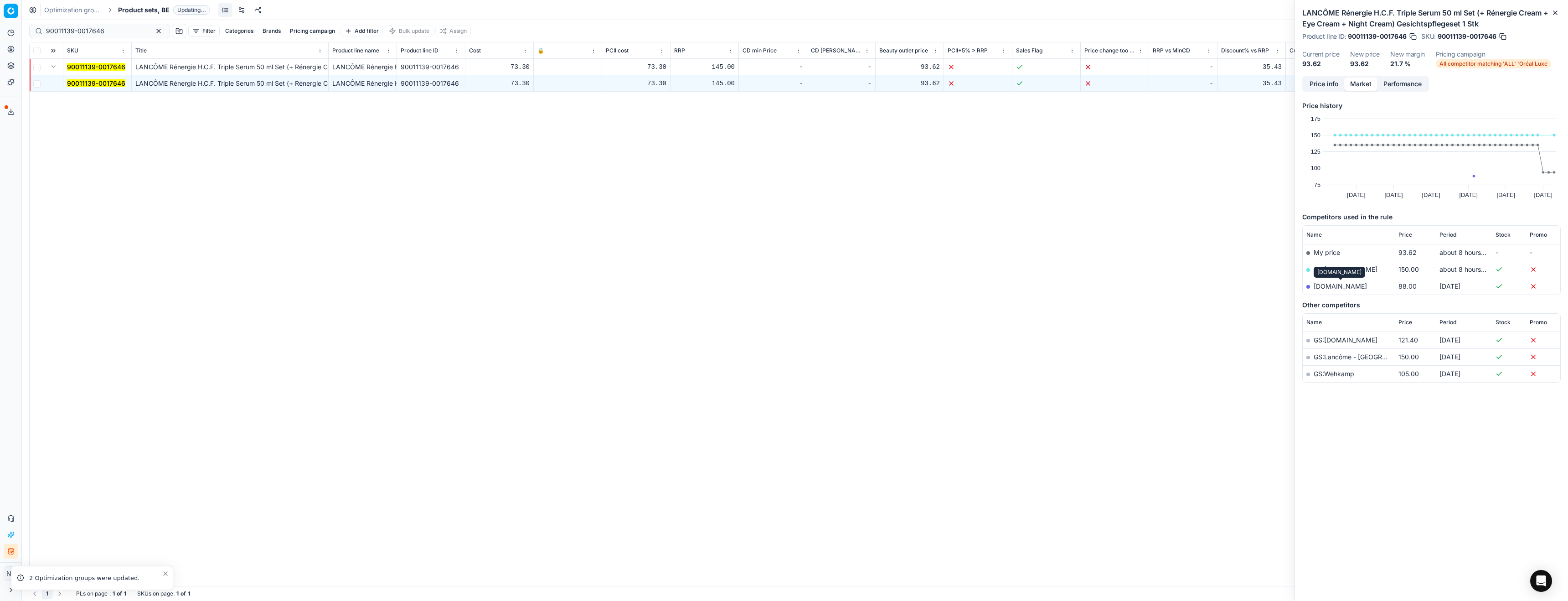
click at [1333, 287] on link "[DOMAIN_NAME]" at bounding box center [1340, 286] width 54 height 8
click at [1331, 88] on button "Price info" at bounding box center [1324, 84] width 41 height 13
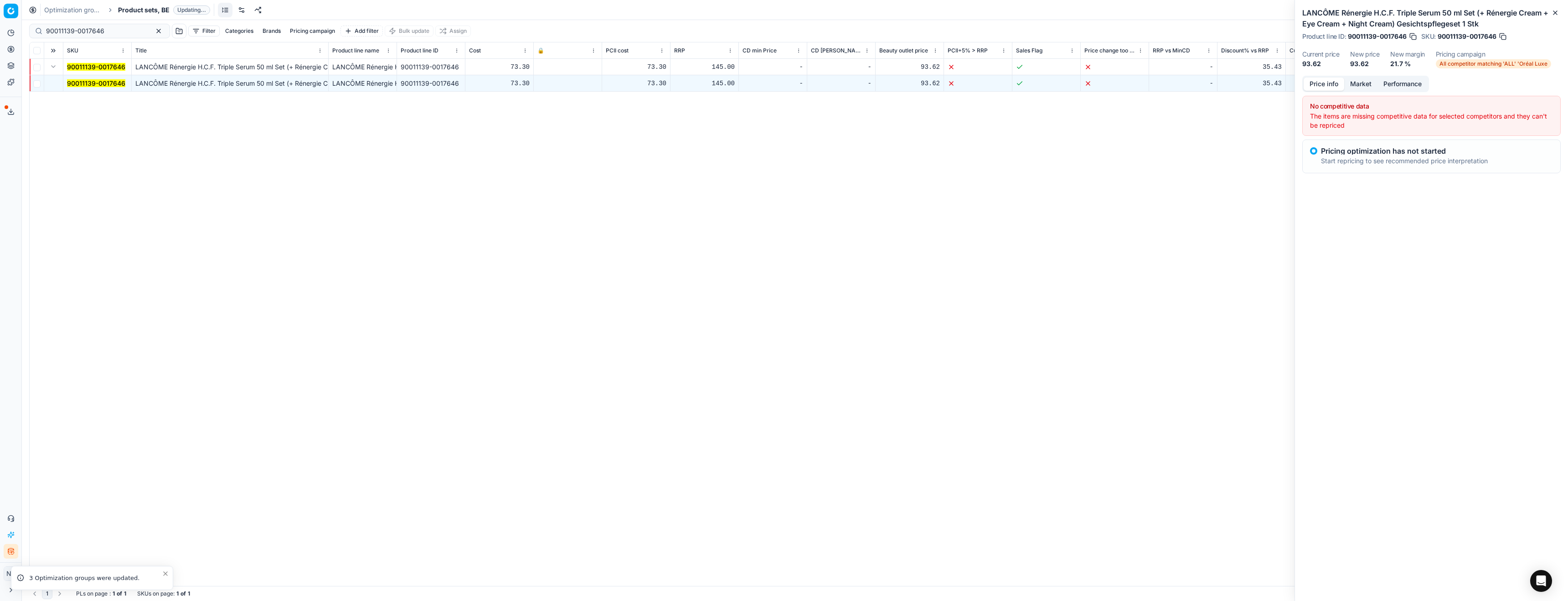
click at [1358, 86] on button "Market" at bounding box center [1360, 84] width 33 height 13
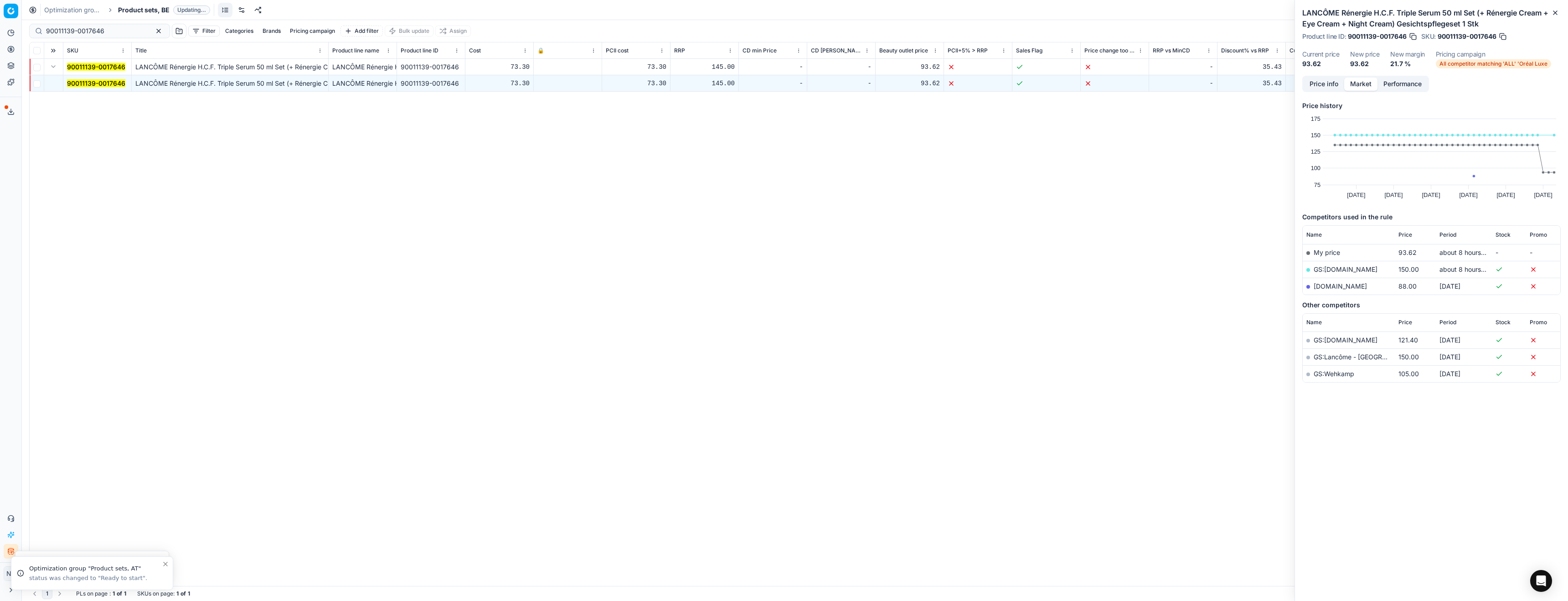
click at [142, 10] on span "Product sets, BE" at bounding box center [144, 10] width 52 height 9
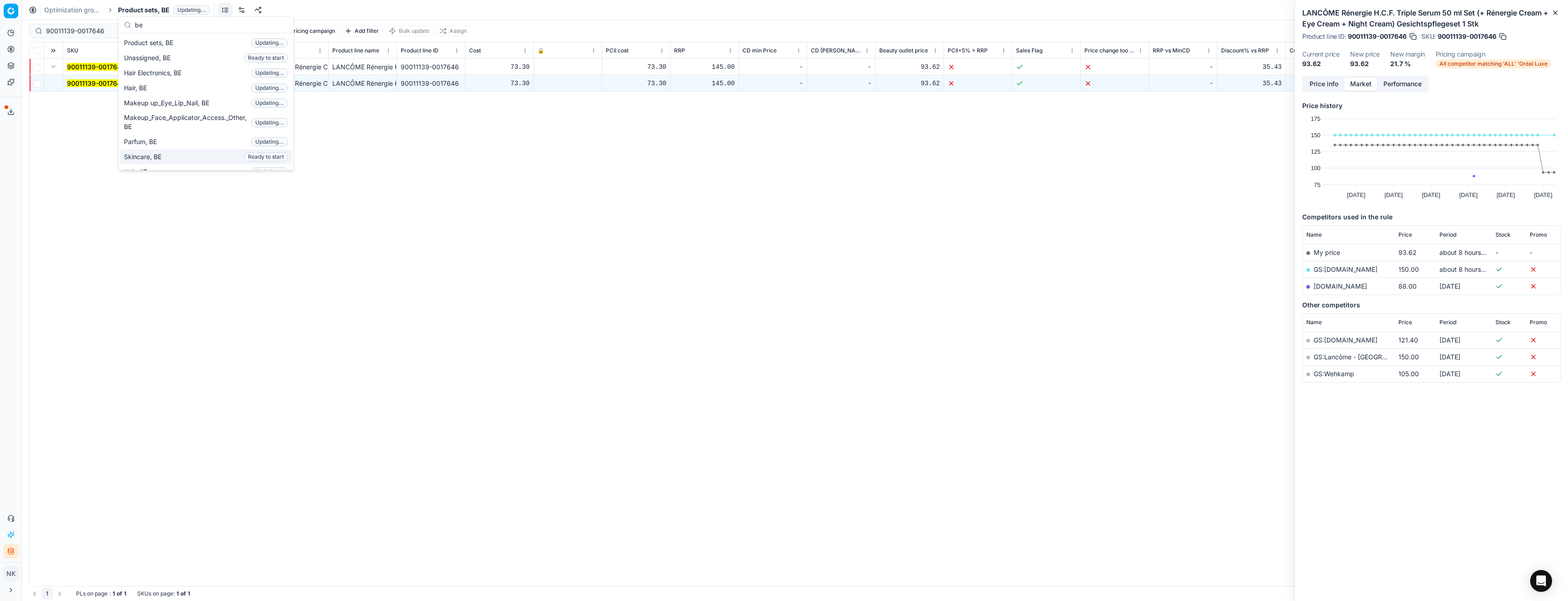
type input "be"
click at [150, 155] on span "Skincare, BE" at bounding box center [144, 156] width 41 height 9
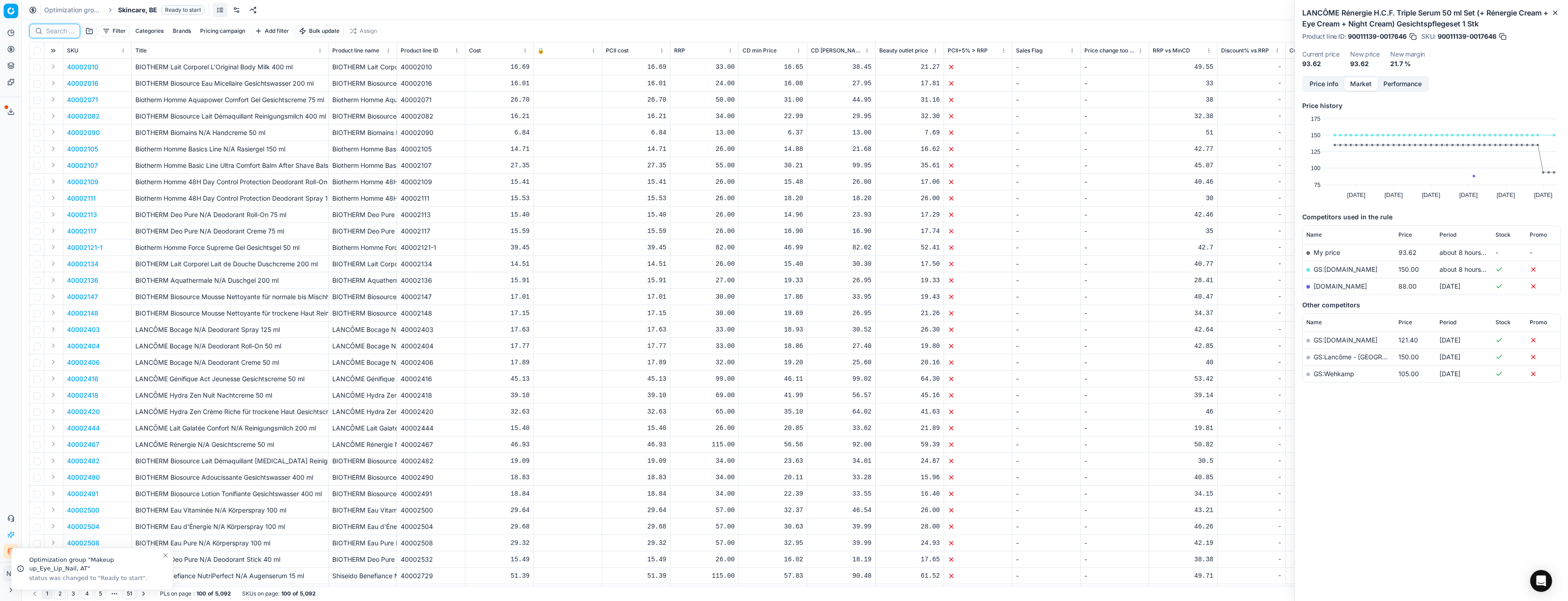
click at [59, 32] on input at bounding box center [60, 30] width 28 height 9
paste input "80035688-10-2"
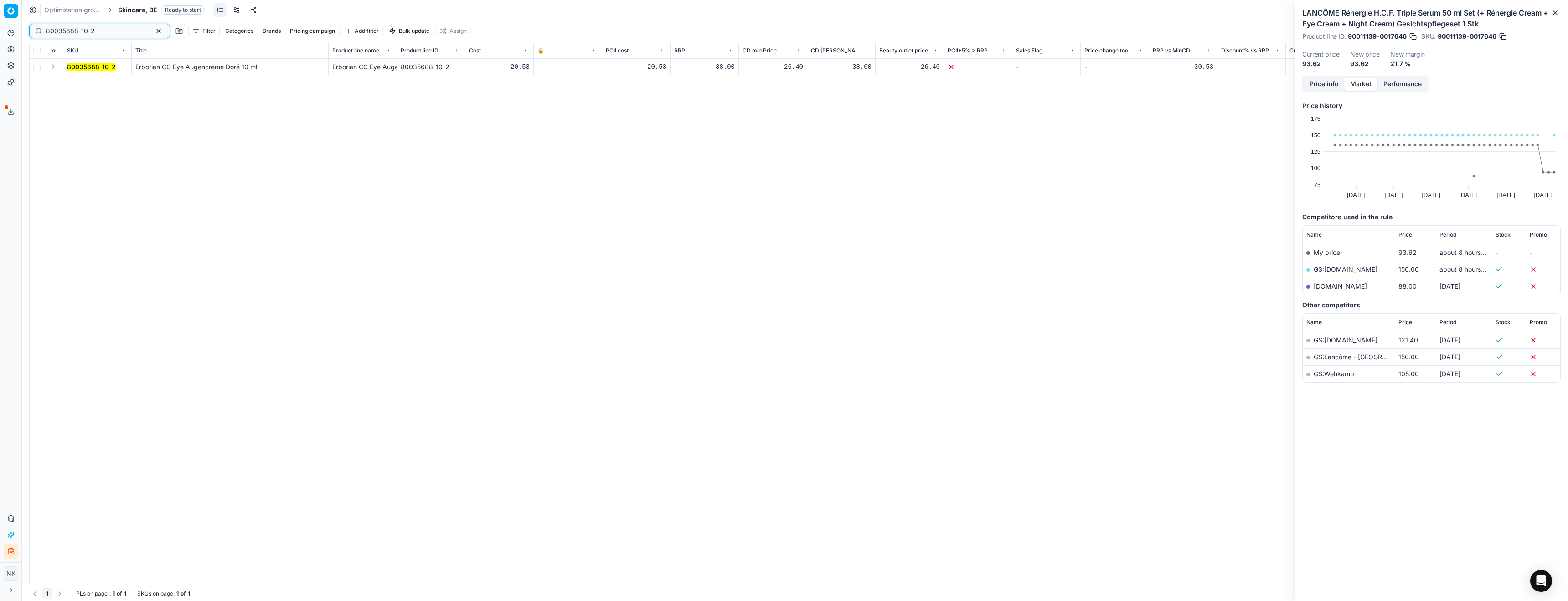
type input "80035688-10-2"
click at [52, 70] on button "Expand" at bounding box center [54, 66] width 11 height 11
click at [90, 85] on mark "80035688-10-2" at bounding box center [91, 83] width 49 height 8
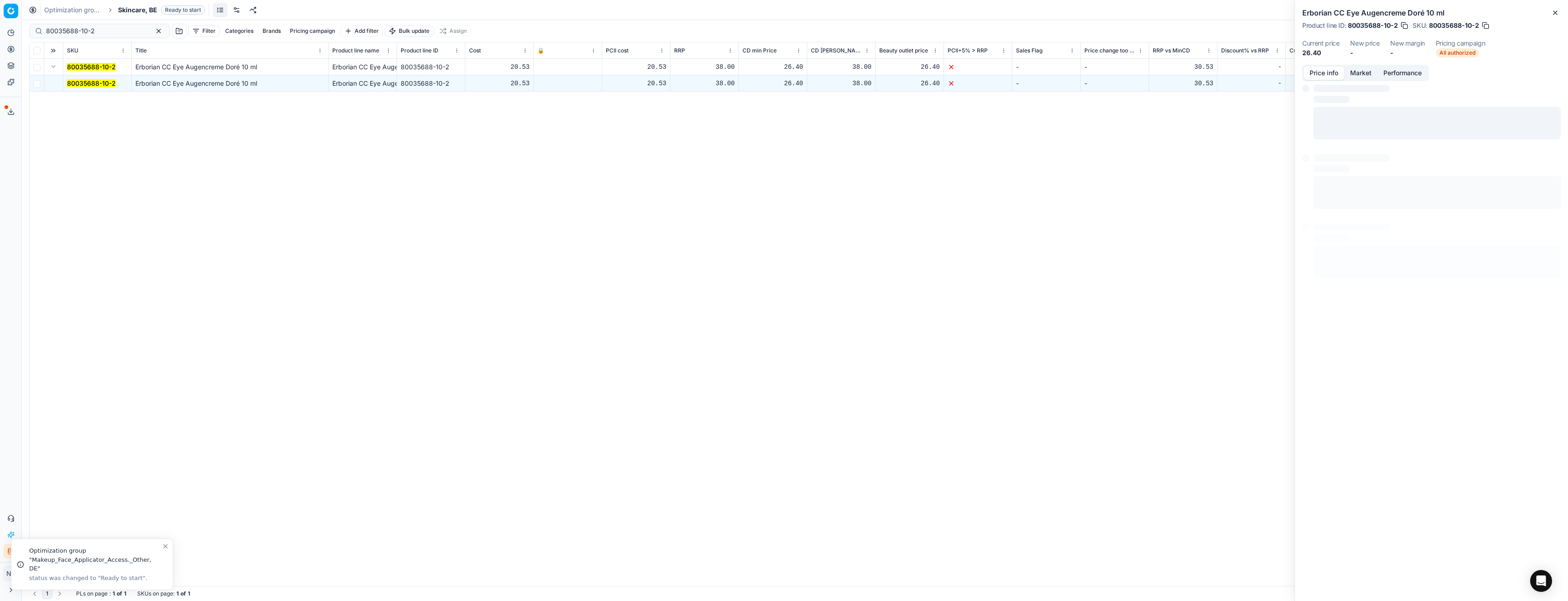
click at [1324, 68] on button "Price info" at bounding box center [1324, 73] width 41 height 13
click at [1358, 76] on button "Market" at bounding box center [1360, 73] width 33 height 13
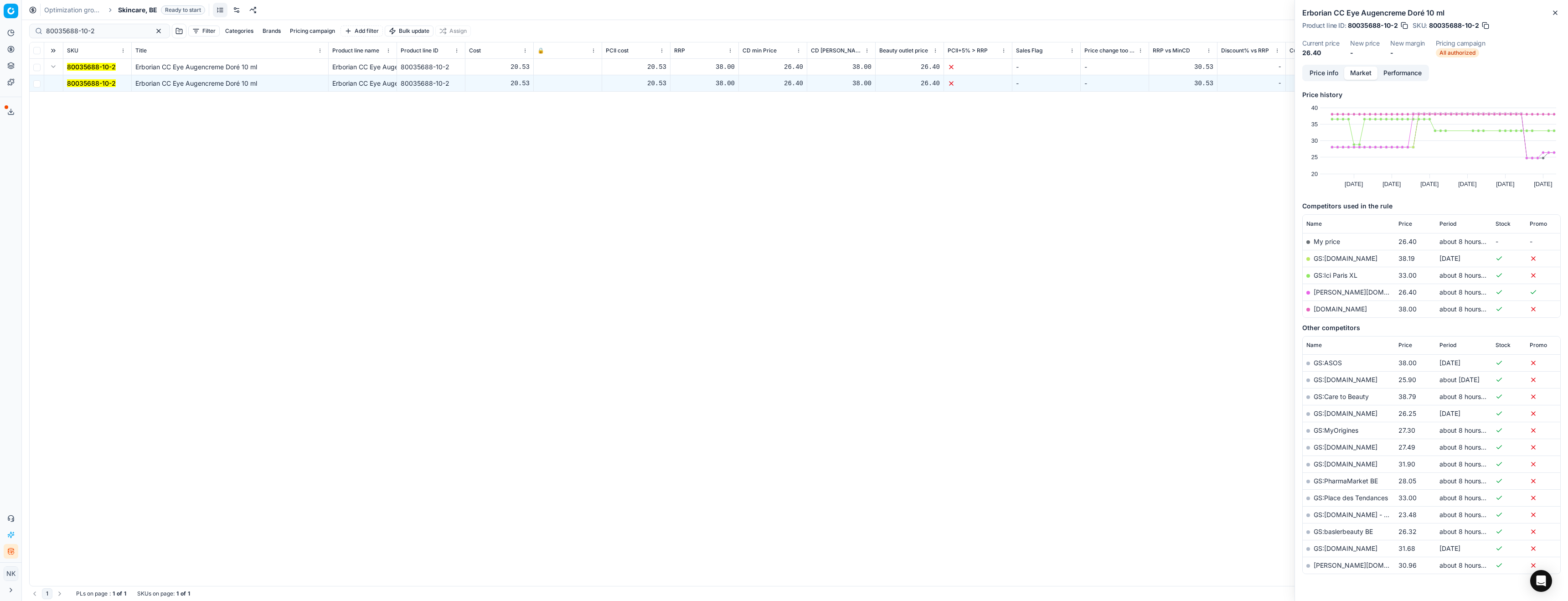
click at [1326, 293] on link "[PERSON_NAME][DOMAIN_NAME]" at bounding box center [1367, 292] width 106 height 8
click at [133, 10] on span "Skincare, BE" at bounding box center [138, 10] width 39 height 9
type input "it"
click at [150, 58] on div "Hair, IT Ready to start" at bounding box center [206, 57] width 172 height 15
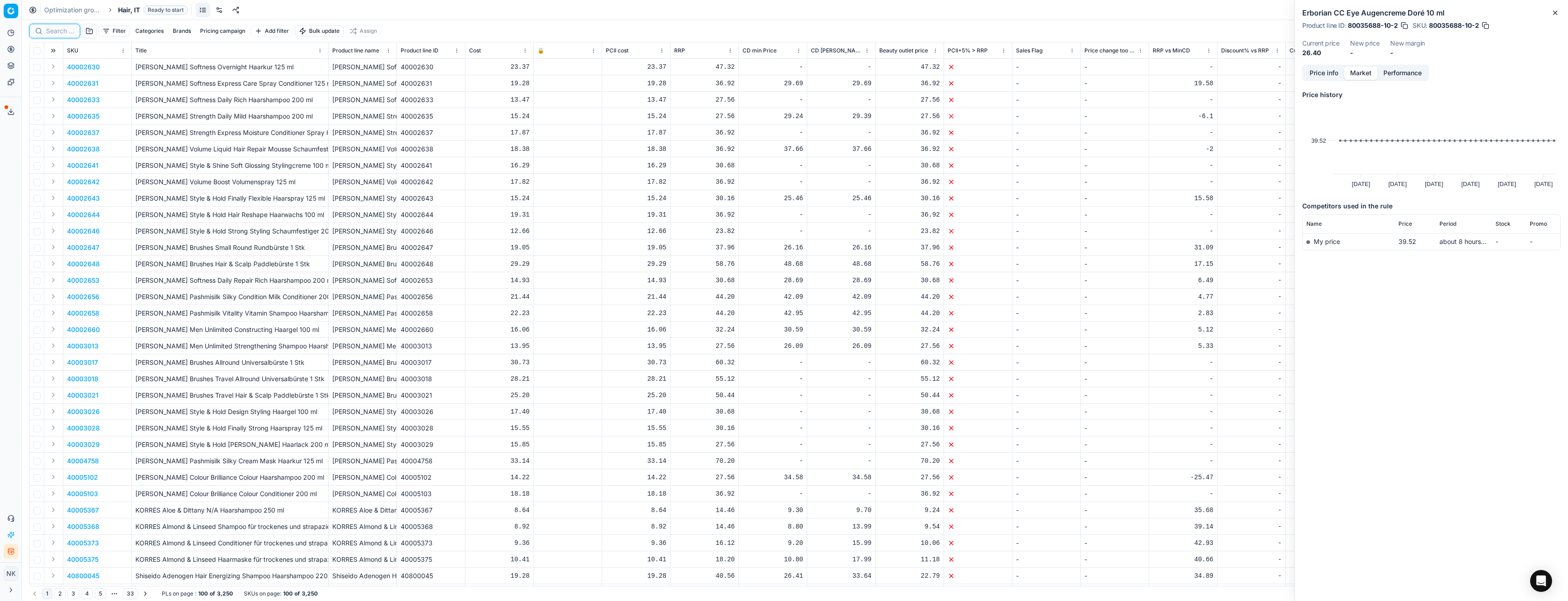
click at [57, 30] on input at bounding box center [60, 30] width 28 height 9
paste input "80077302-50"
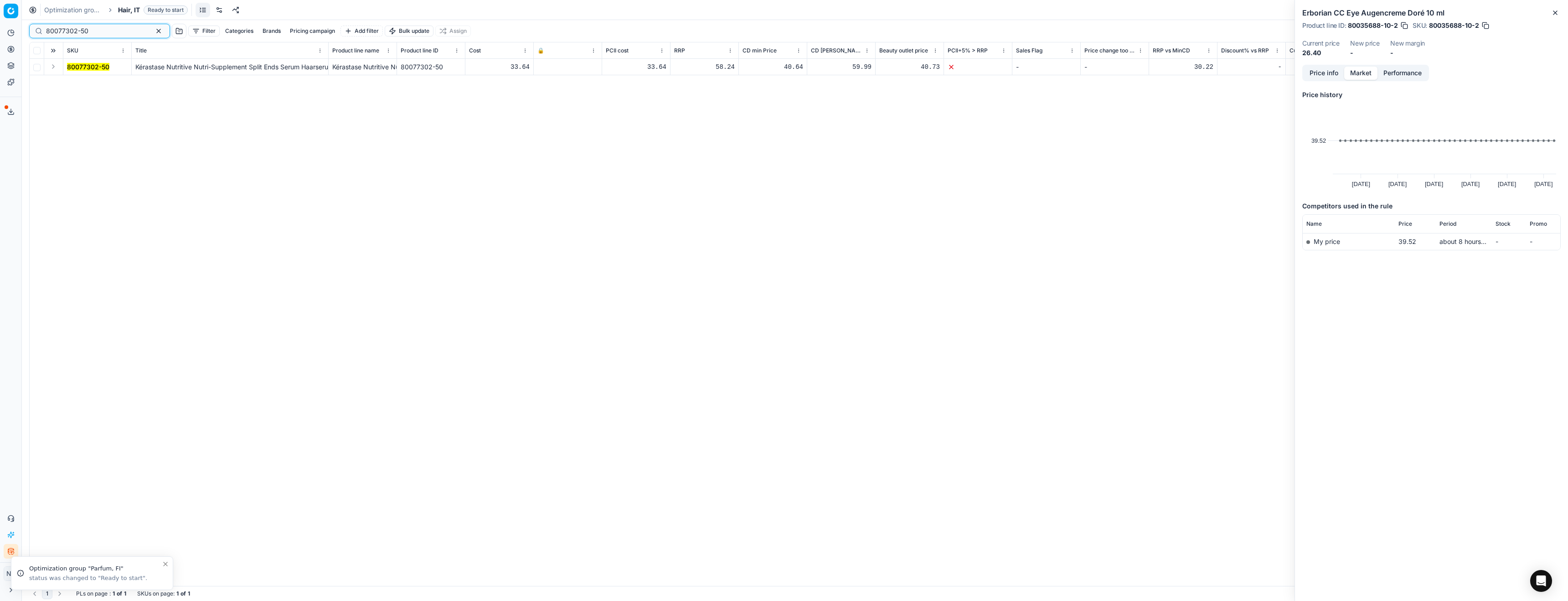
type input "80077302-50"
click at [52, 69] on button "Expand" at bounding box center [54, 66] width 11 height 11
click at [96, 83] on mark "80077302-50" at bounding box center [88, 83] width 43 height 8
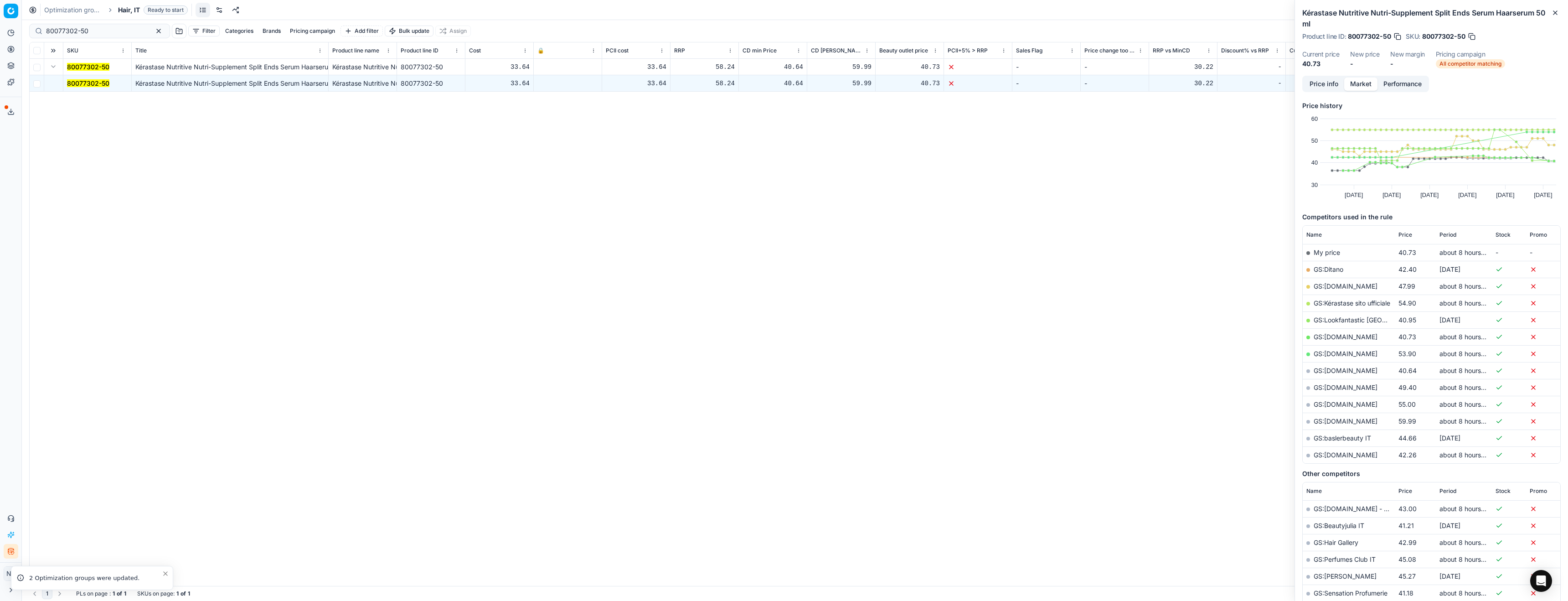
click at [1315, 79] on button "Price info" at bounding box center [1324, 84] width 41 height 13
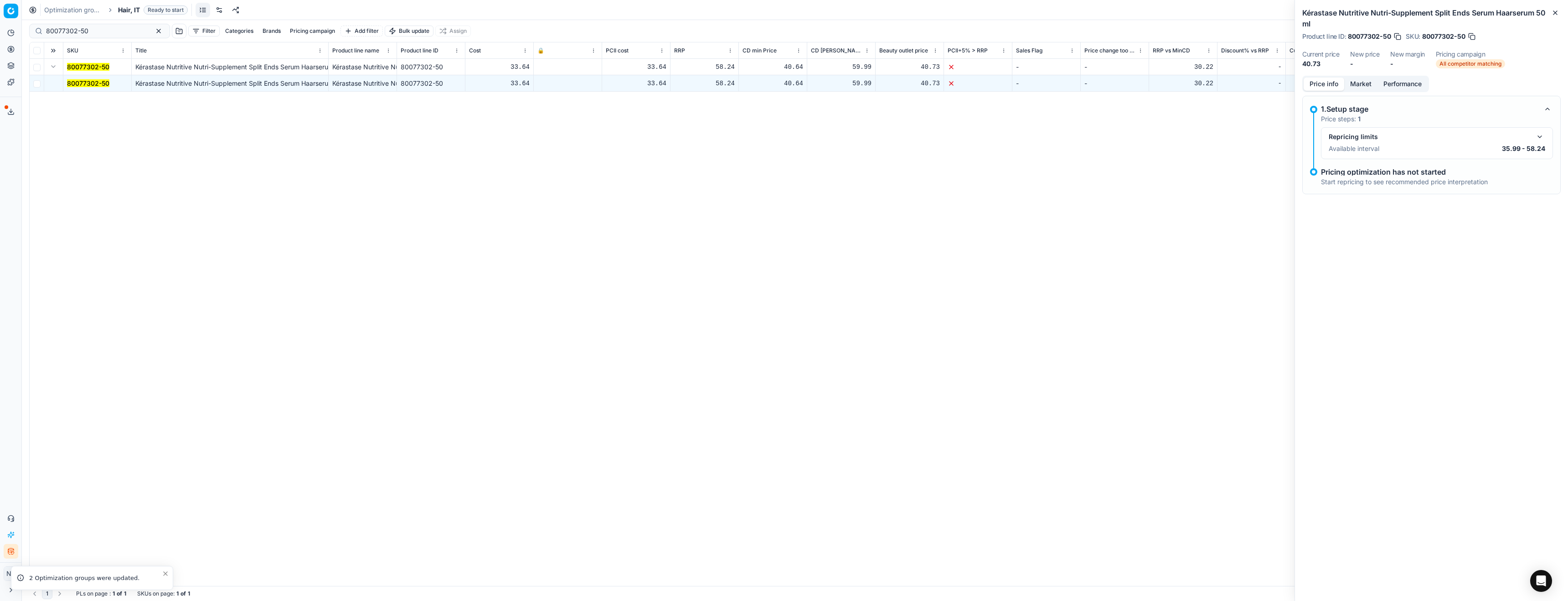
click at [1359, 83] on button "Market" at bounding box center [1360, 84] width 33 height 13
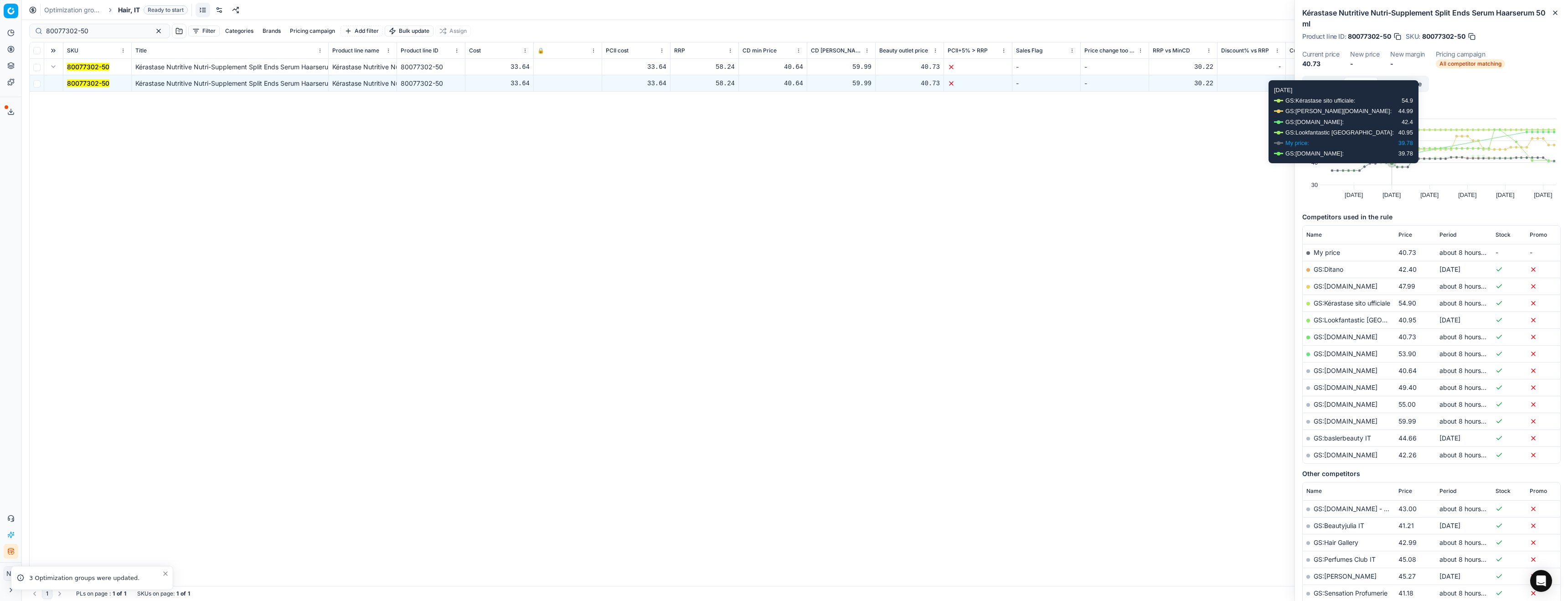
click at [1390, 119] on rect at bounding box center [1440, 152] width 231 height 66
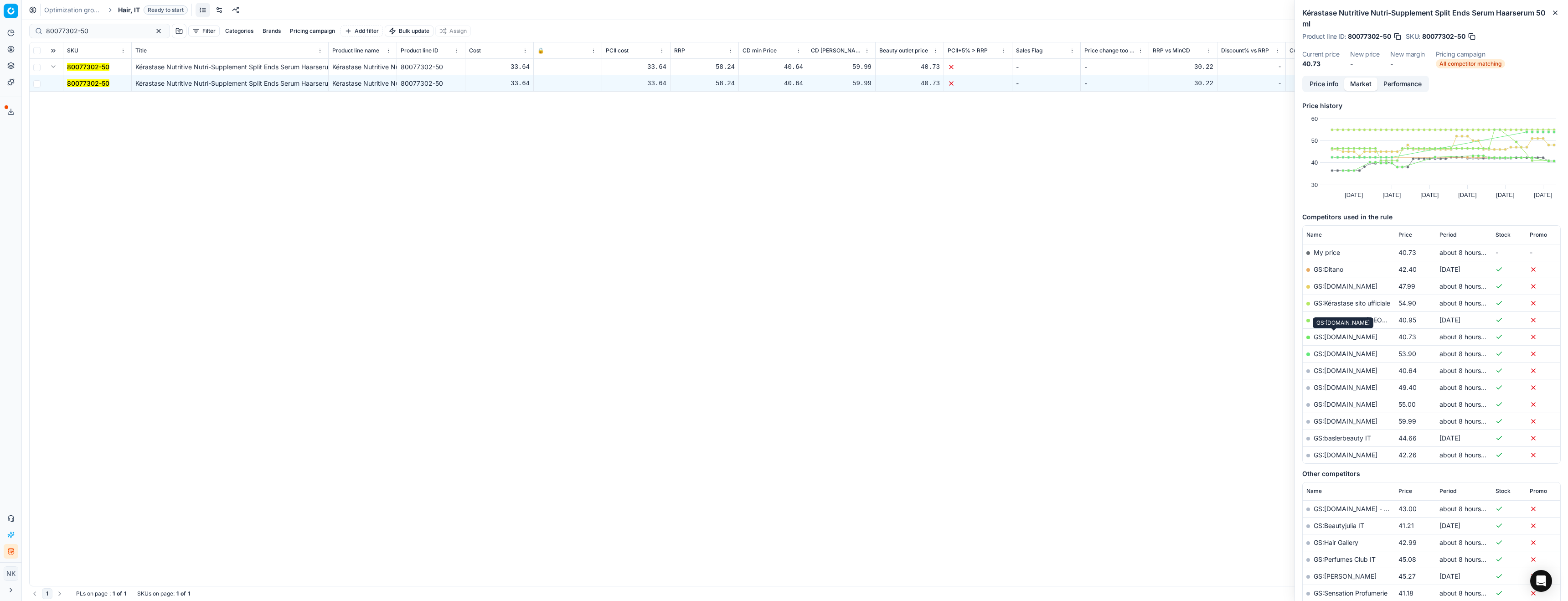
click at [1338, 337] on link "GS:[DOMAIN_NAME]" at bounding box center [1345, 337] width 64 height 8
click at [116, 10] on ol "Optimization groups Hair, IT Ready to start" at bounding box center [116, 10] width 144 height 9
click at [125, 6] on span "Hair, IT" at bounding box center [129, 10] width 22 height 9
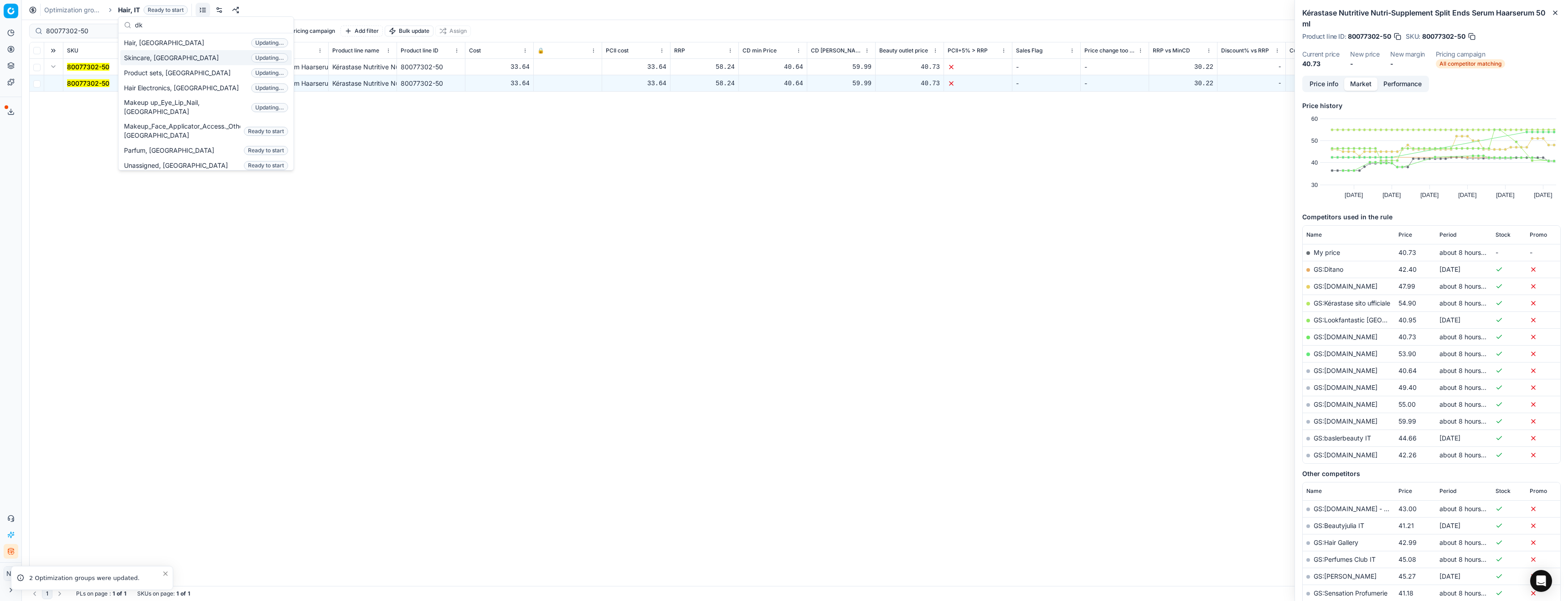
type input "dk"
click at [148, 54] on span "Skincare, [GEOGRAPHIC_DATA]" at bounding box center [173, 58] width 99 height 9
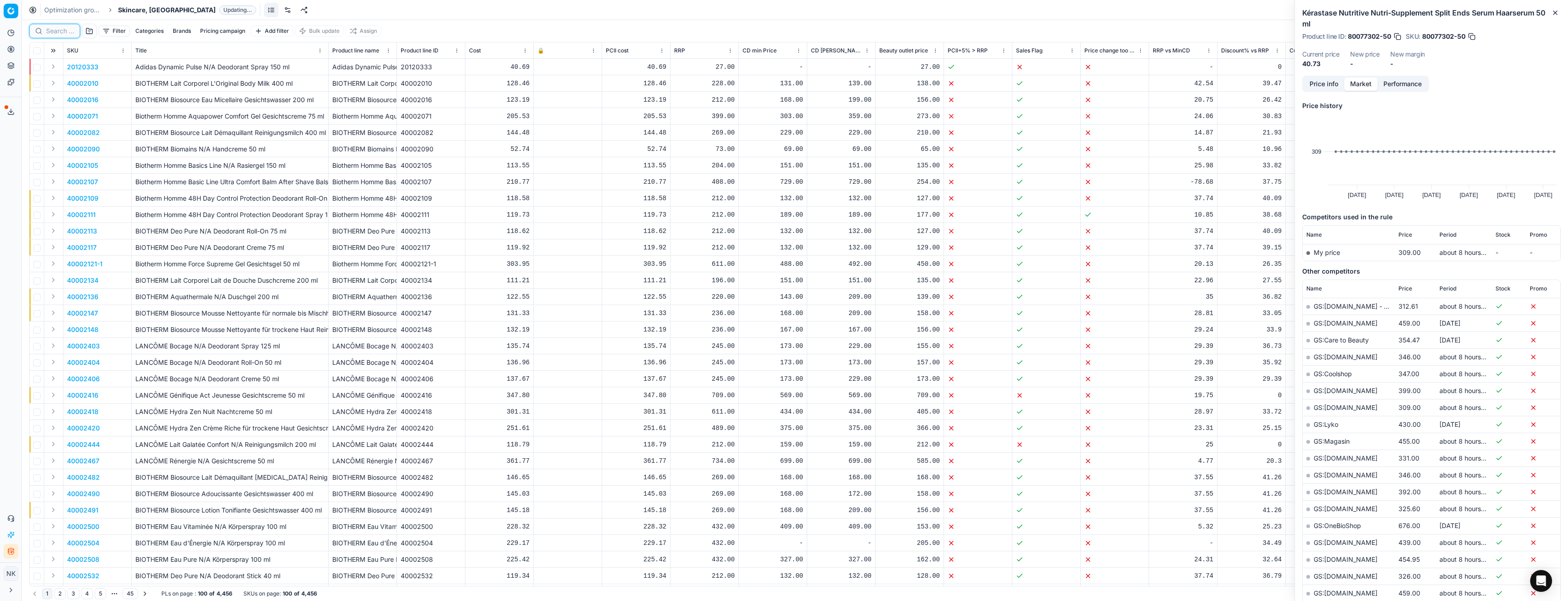
click at [55, 32] on input at bounding box center [60, 30] width 28 height 9
paste input "80034073-150"
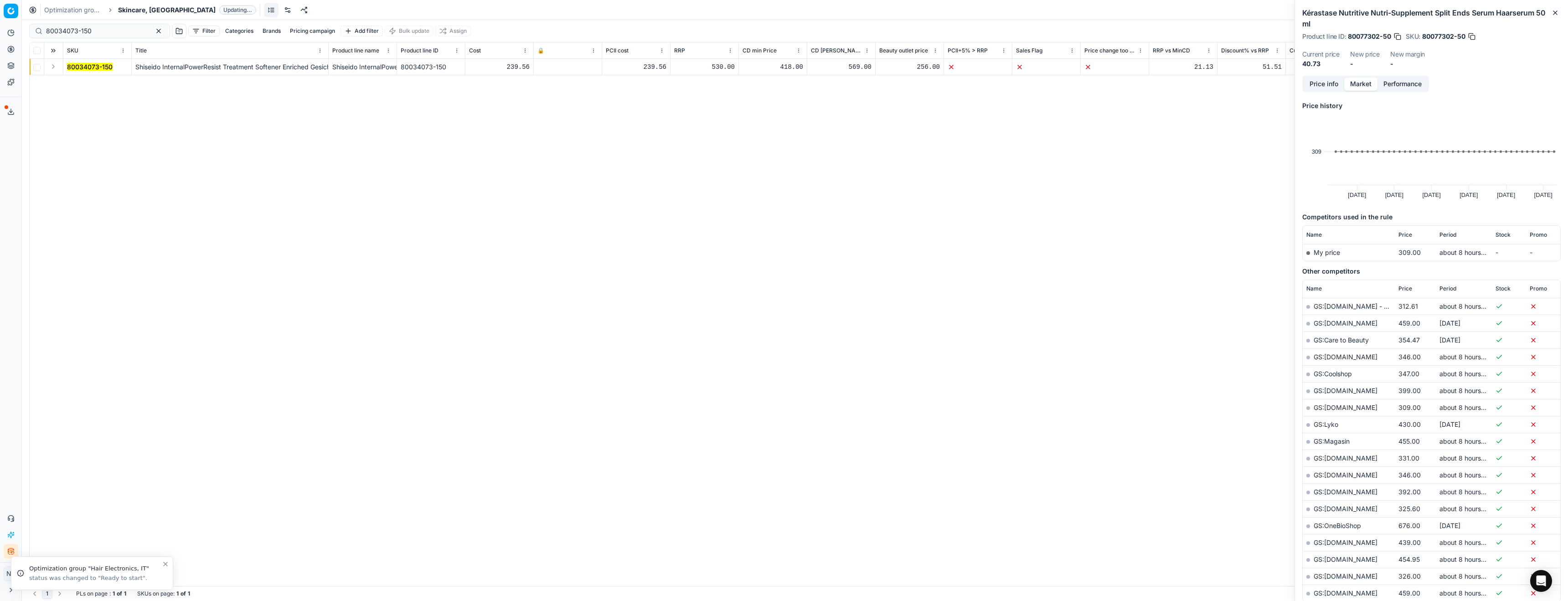
click at [52, 69] on button "Expand" at bounding box center [54, 66] width 11 height 11
click at [94, 85] on mark "80034073-150" at bounding box center [89, 83] width 46 height 8
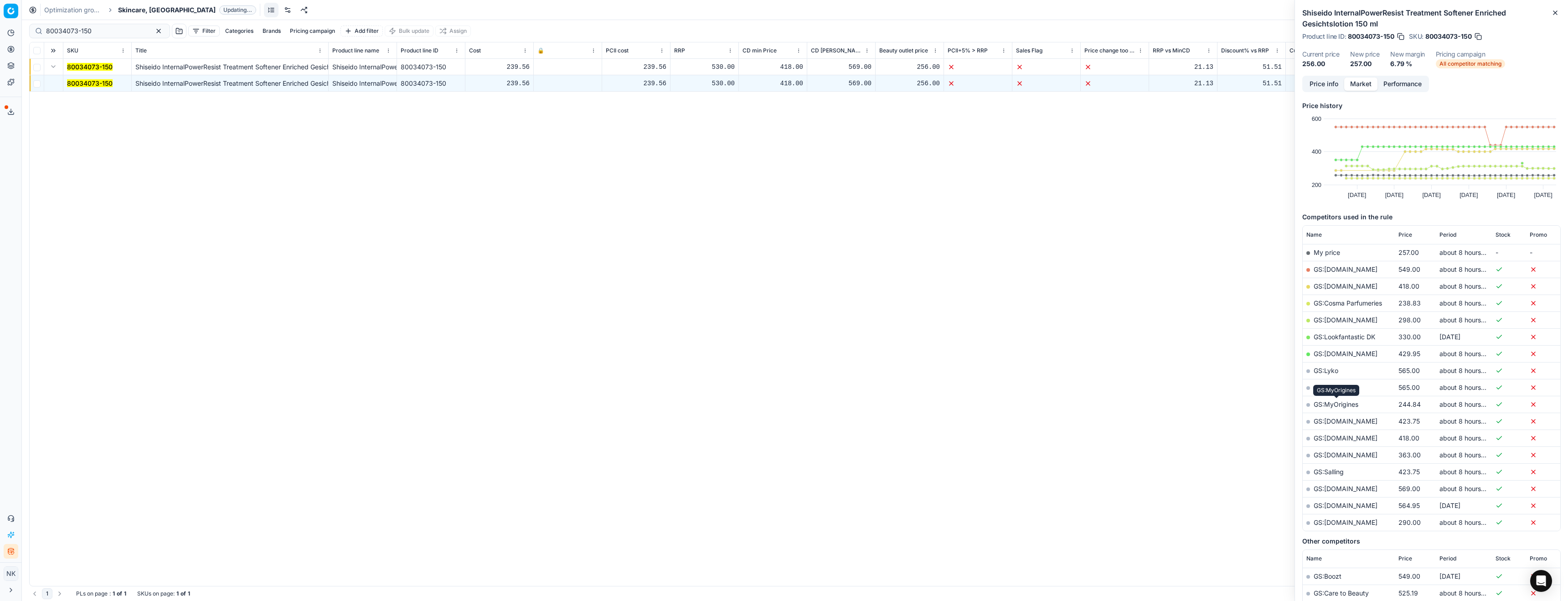
click at [1339, 403] on link "GS:MyOrigines" at bounding box center [1335, 404] width 44 height 8
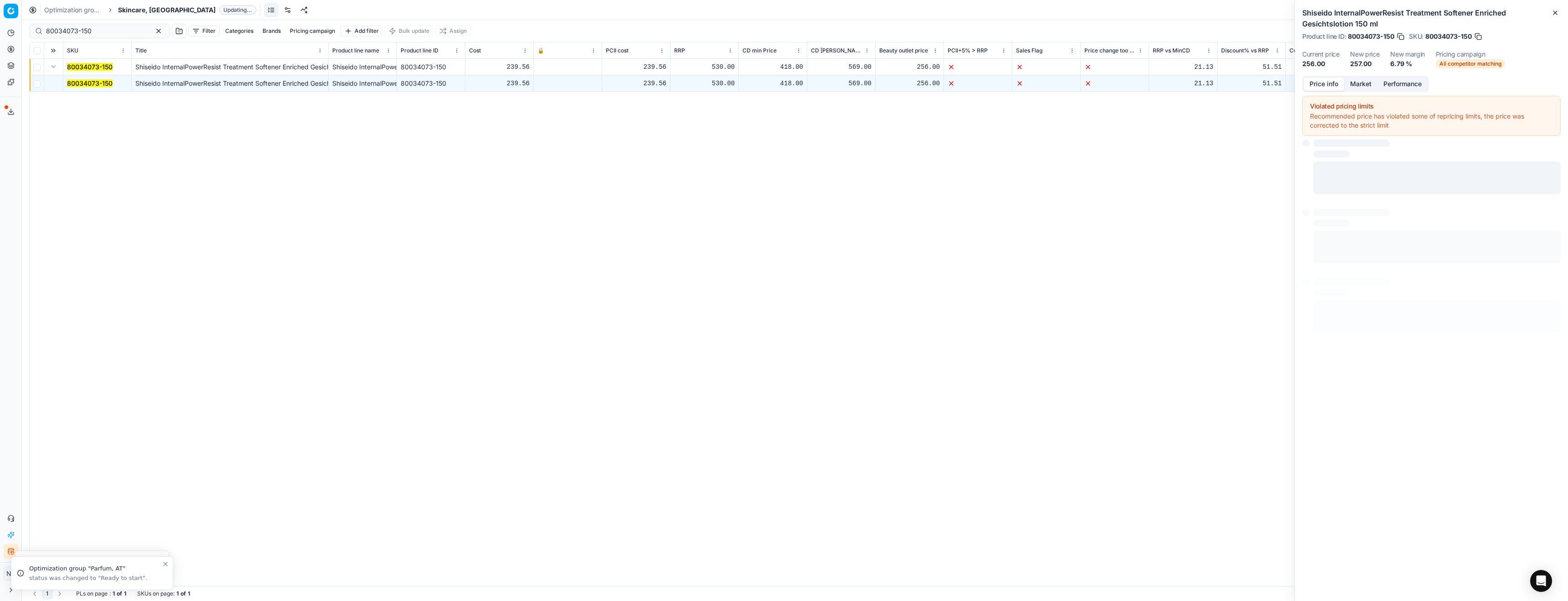
click at [1328, 82] on button "Price info" at bounding box center [1324, 84] width 41 height 13
click at [1363, 79] on button "Market" at bounding box center [1360, 84] width 33 height 13
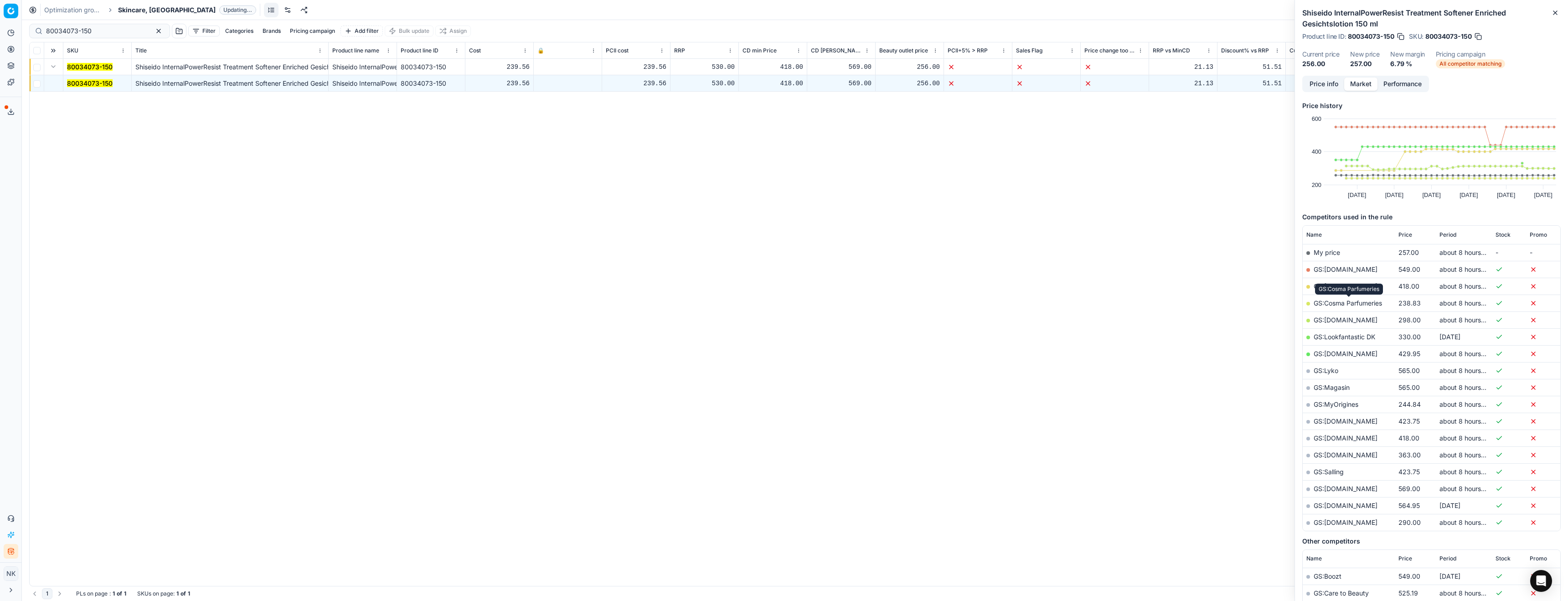
click at [1353, 304] on link "GS:Cosma Parfumeries" at bounding box center [1348, 303] width 68 height 8
click at [94, 35] on input "80034073-150" at bounding box center [96, 30] width 100 height 9
paste input "0-125"
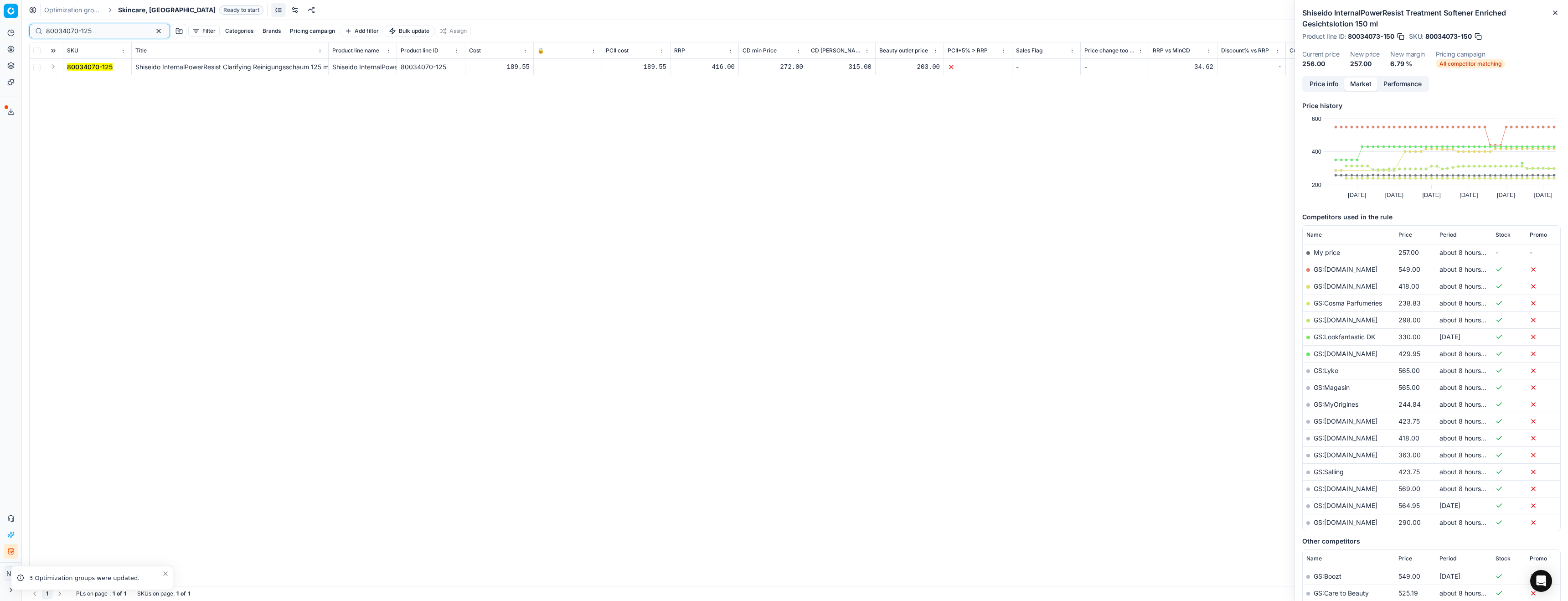
type input "80034070-125"
click at [52, 67] on button "Expand" at bounding box center [54, 66] width 11 height 11
click at [73, 82] on mark "80034070-125" at bounding box center [89, 83] width 46 height 8
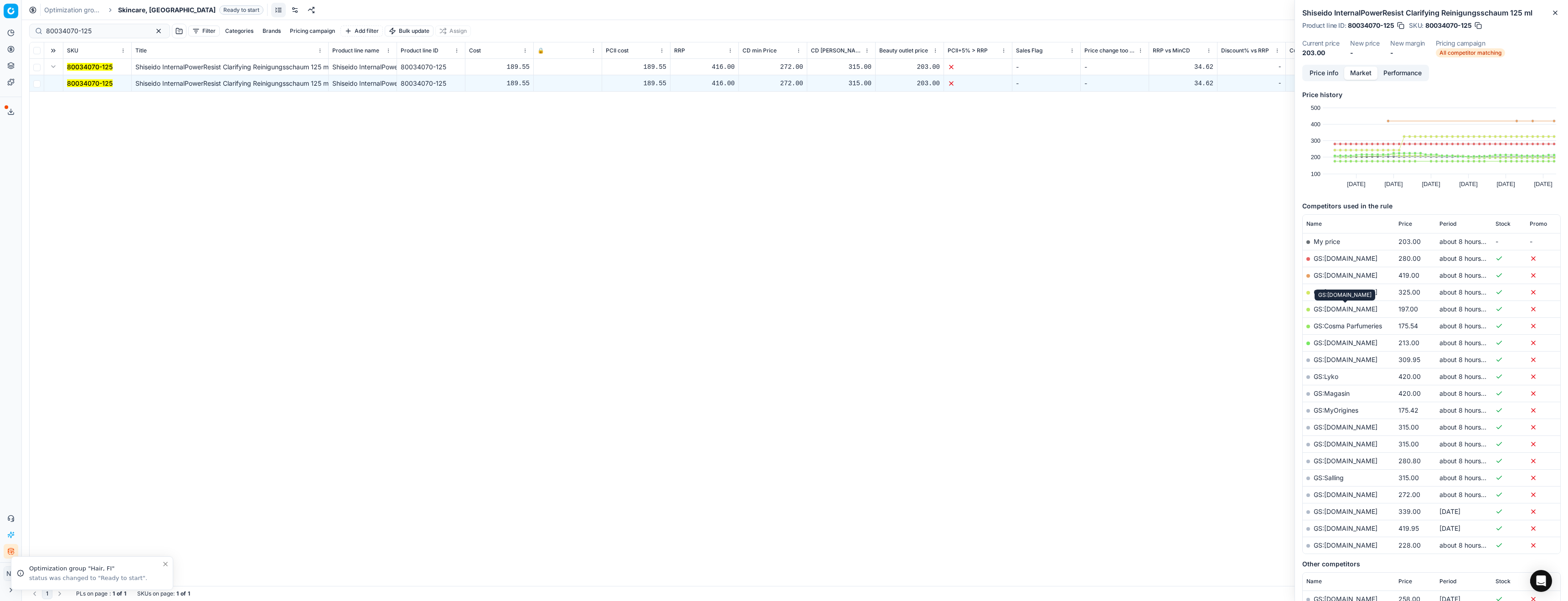
click at [1344, 311] on link "GS:[DOMAIN_NAME]" at bounding box center [1345, 309] width 64 height 8
